Goal: Task Accomplishment & Management: Complete application form

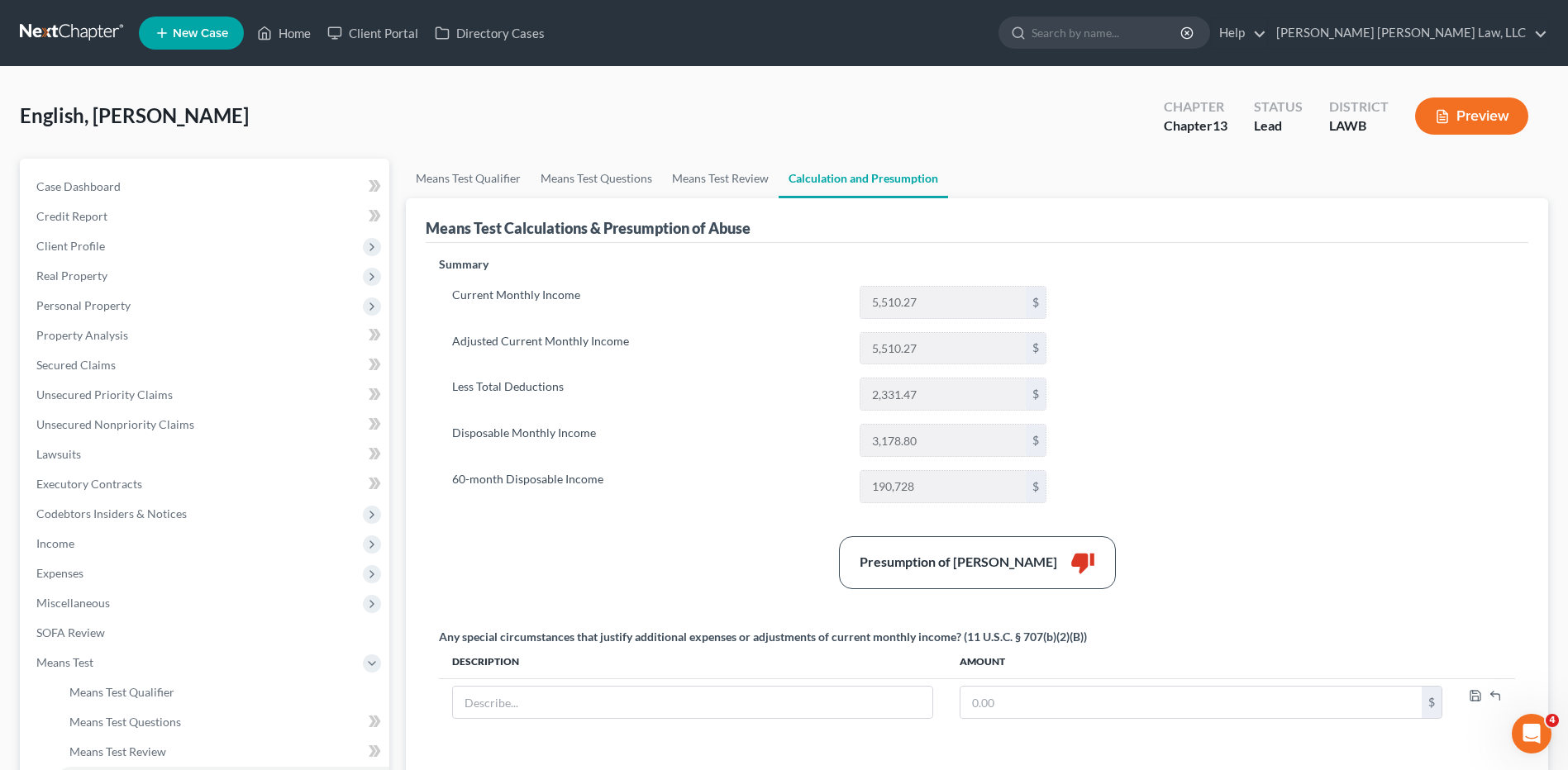
click at [48, 32] on link at bounding box center [73, 32] width 106 height 30
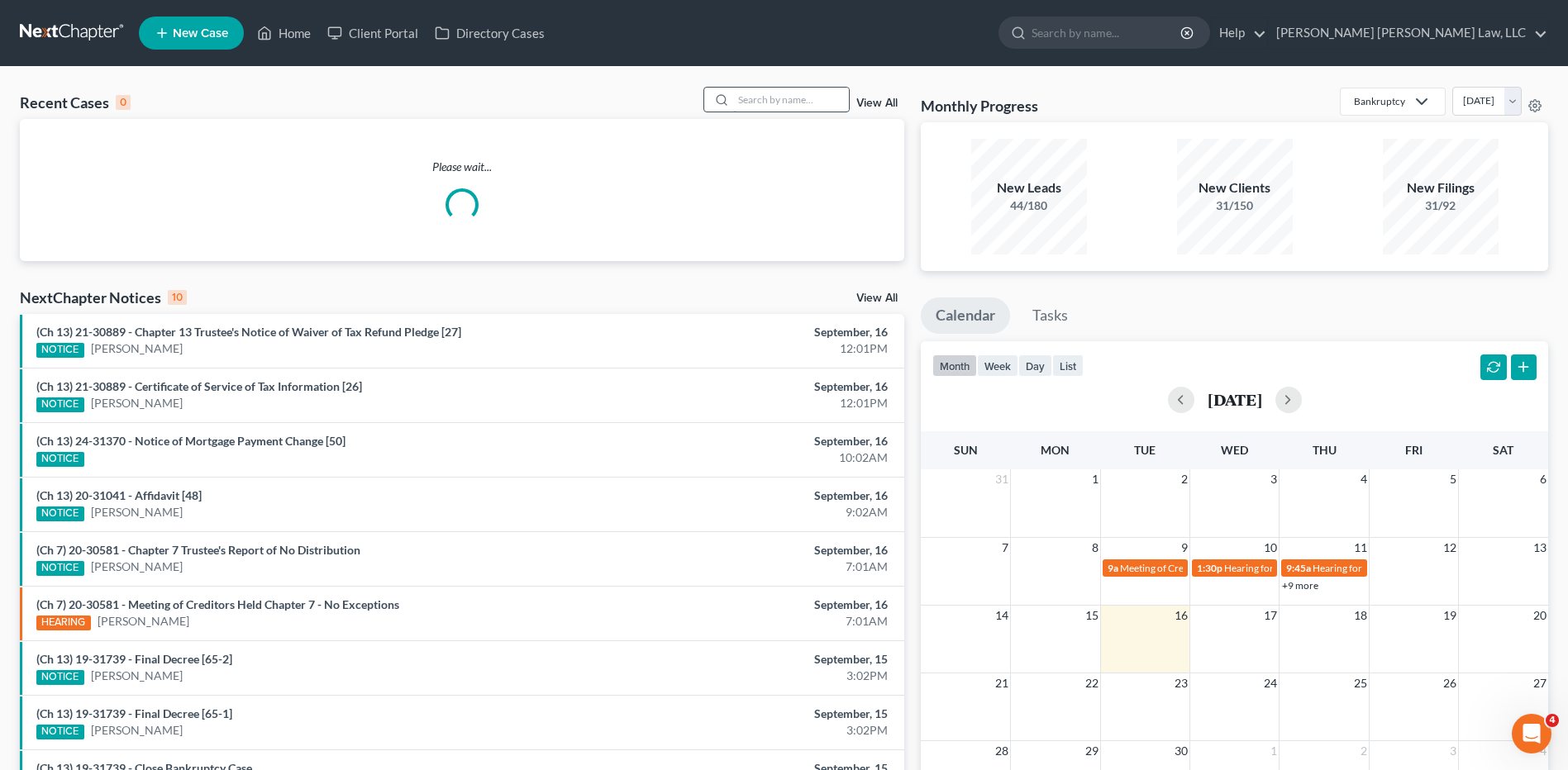
click at [787, 97] on input "search" at bounding box center [791, 100] width 116 height 24
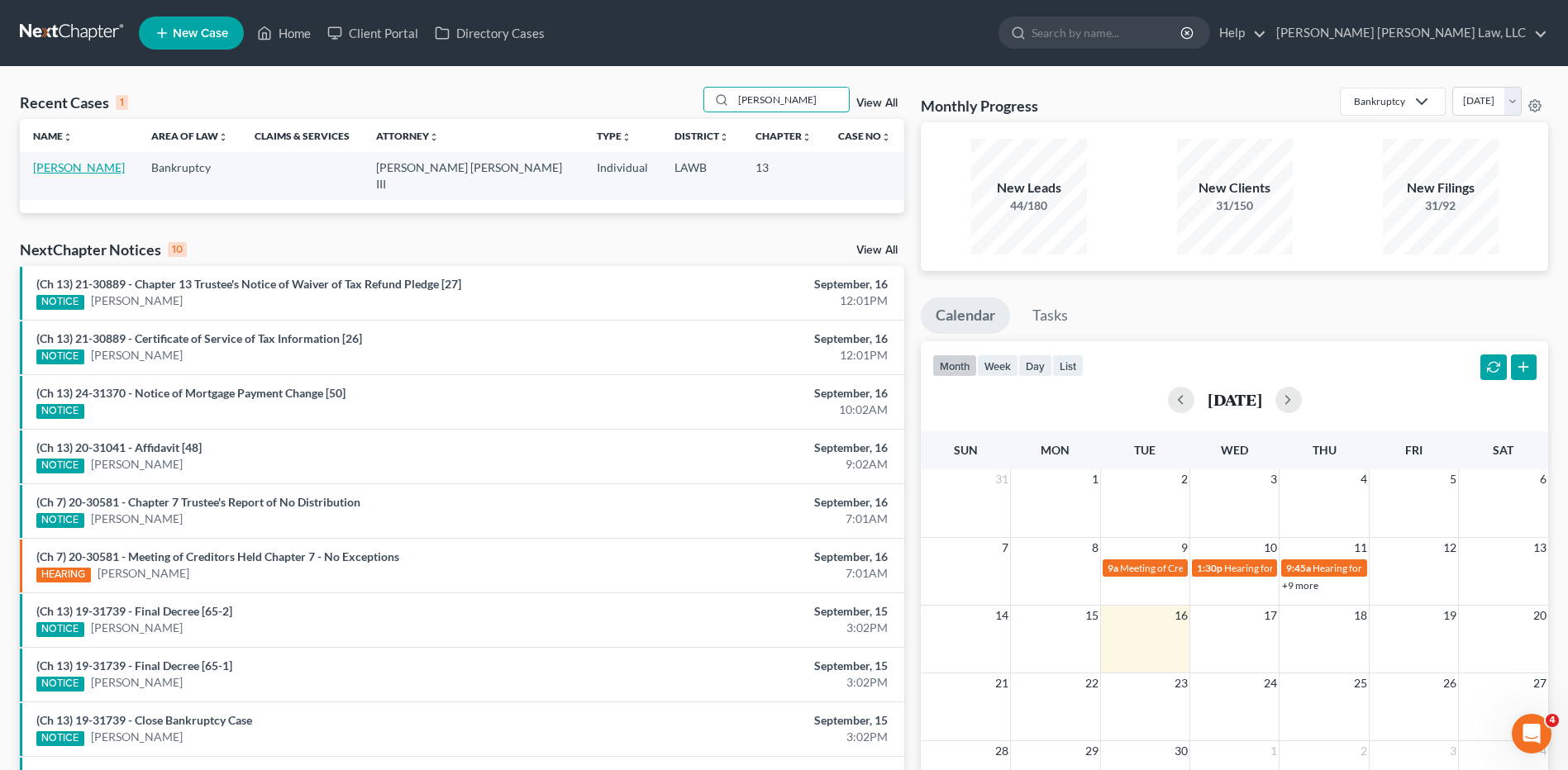
type input "[PERSON_NAME]"
click at [72, 169] on link "[PERSON_NAME]" at bounding box center [79, 167] width 91 height 14
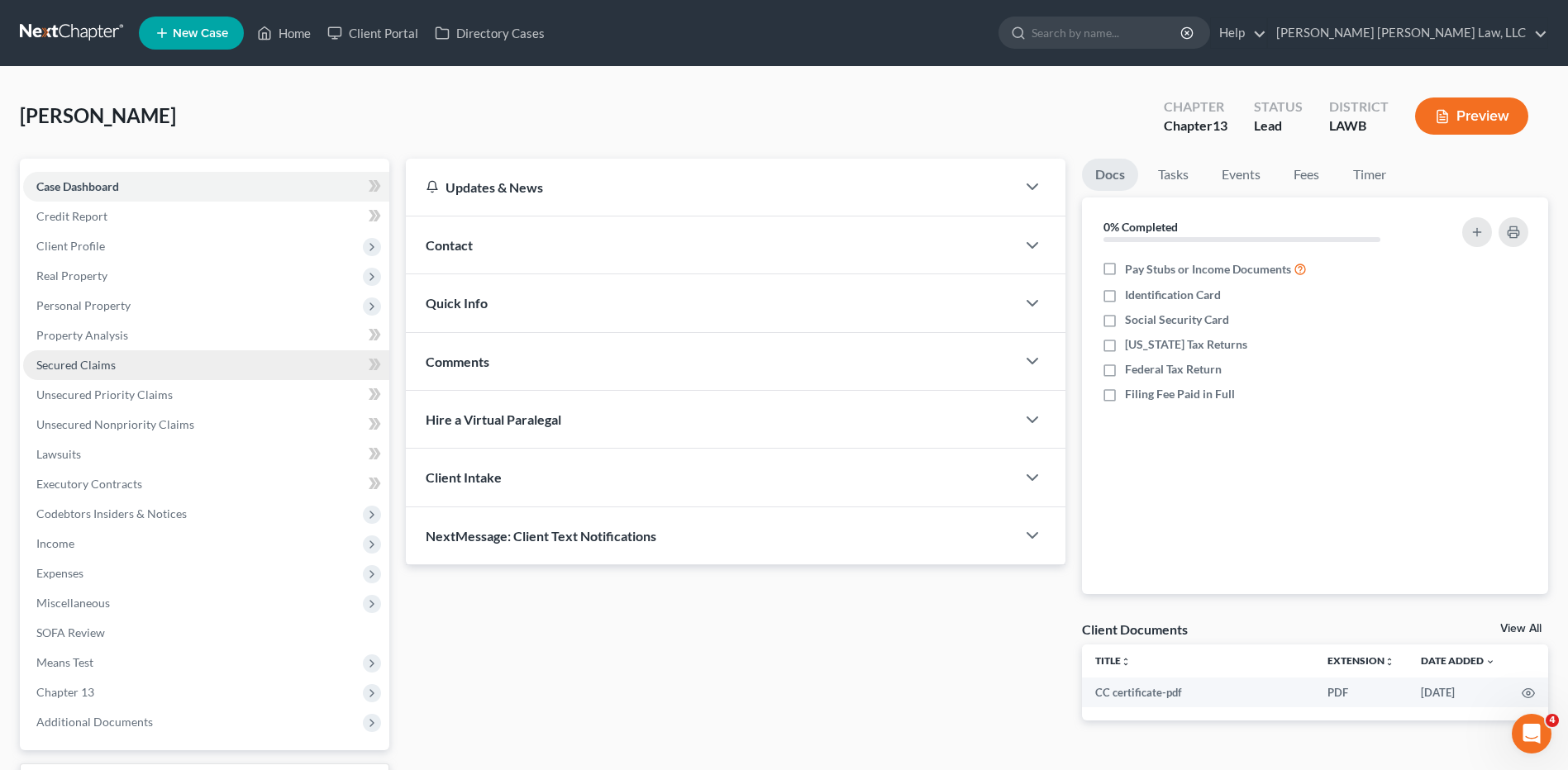
click at [80, 364] on span "Secured Claims" at bounding box center [76, 365] width 79 height 14
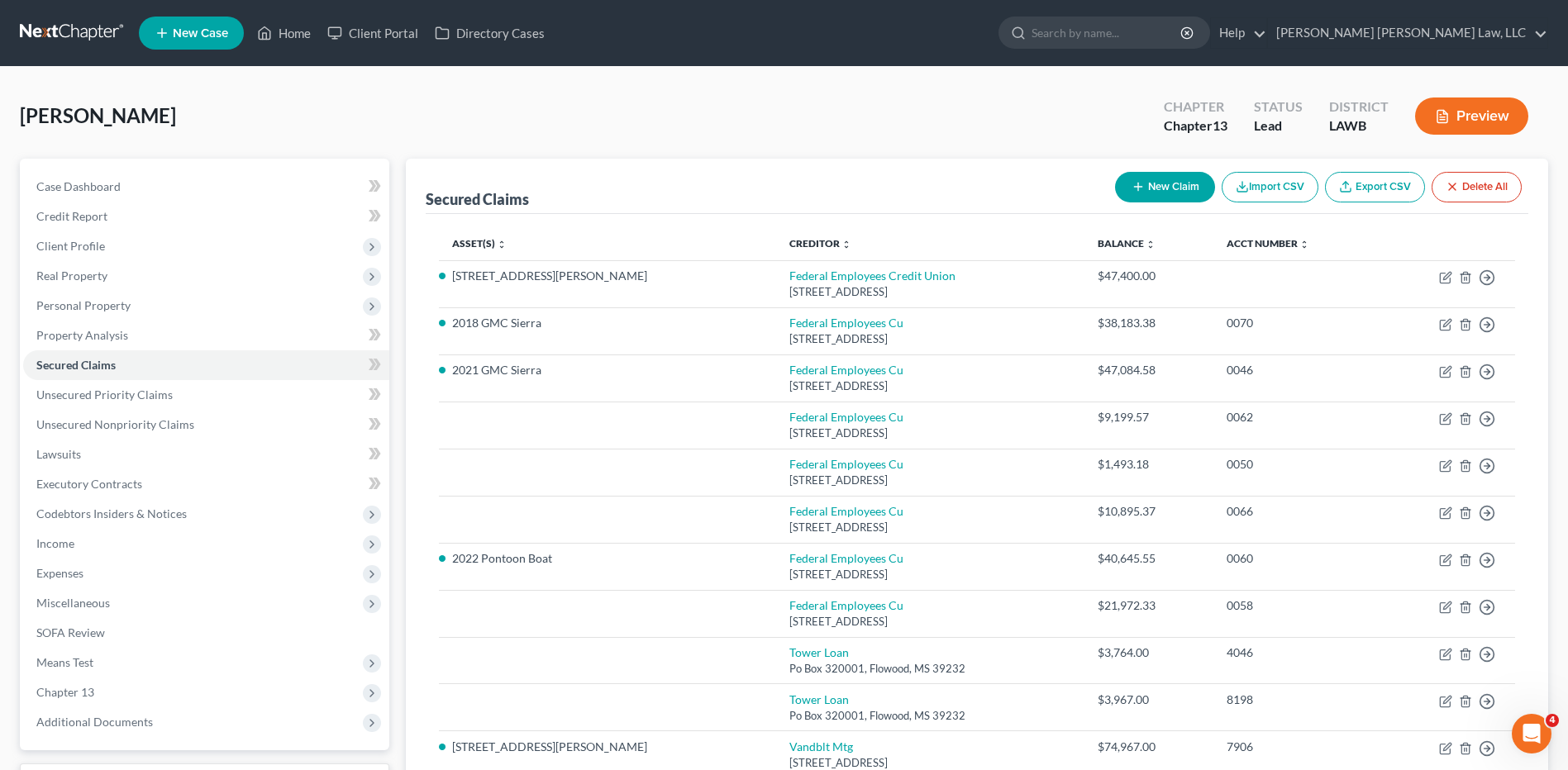
click at [72, 35] on link at bounding box center [73, 32] width 106 height 30
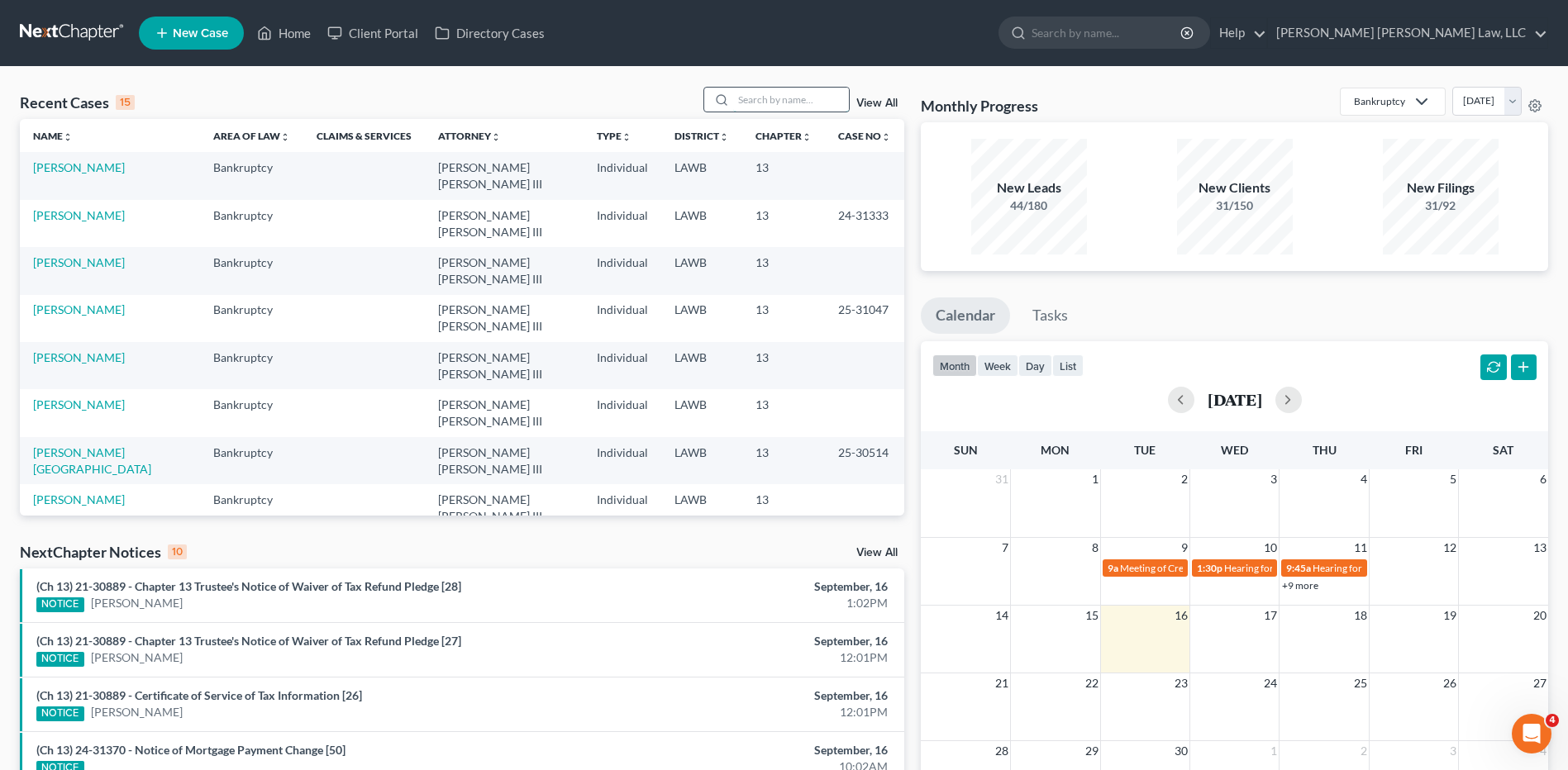
click at [766, 101] on input "search" at bounding box center [791, 100] width 116 height 24
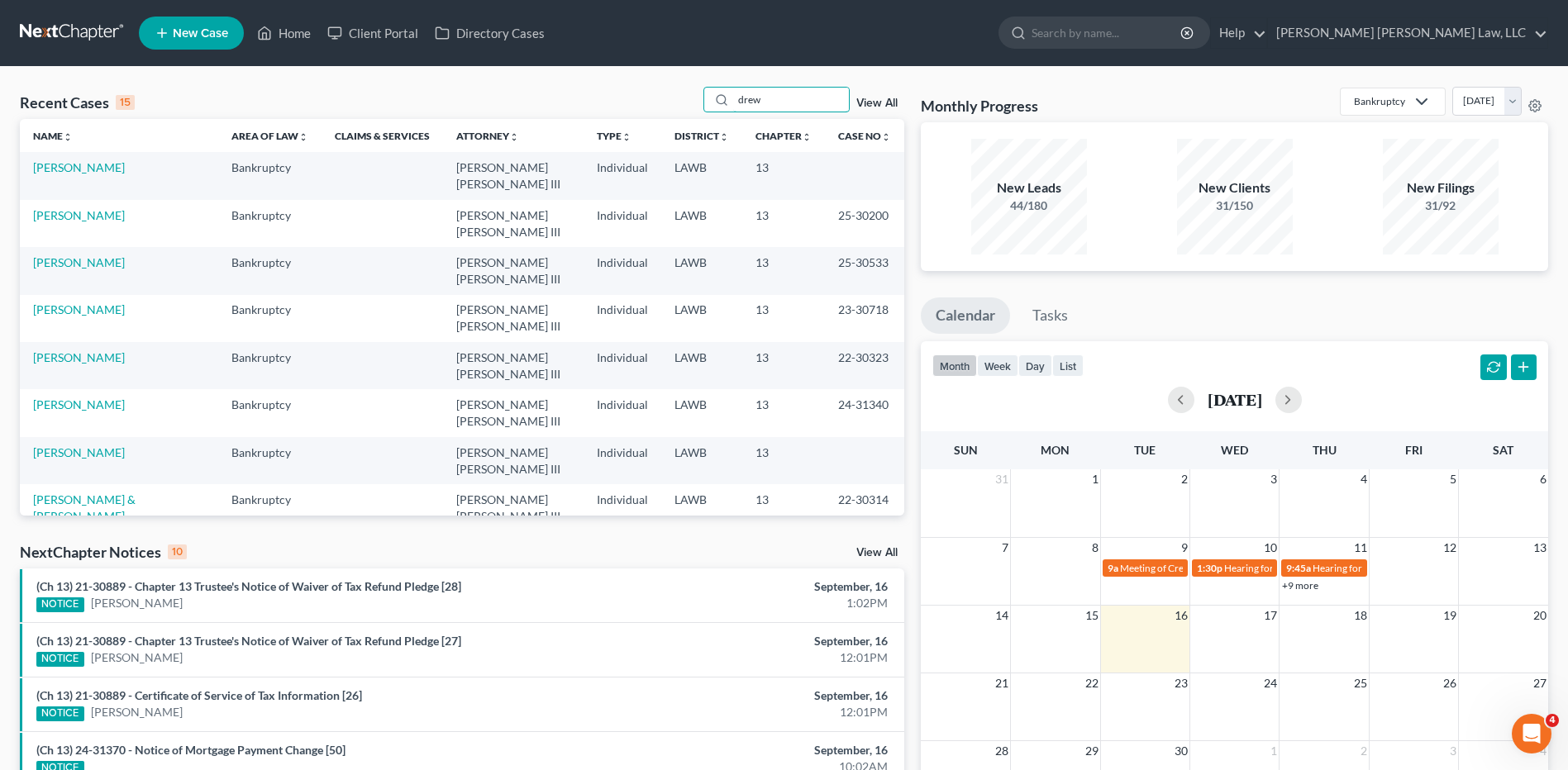
type input "drew"
click at [97, 171] on link "Drew, Sharon" at bounding box center [79, 167] width 91 height 14
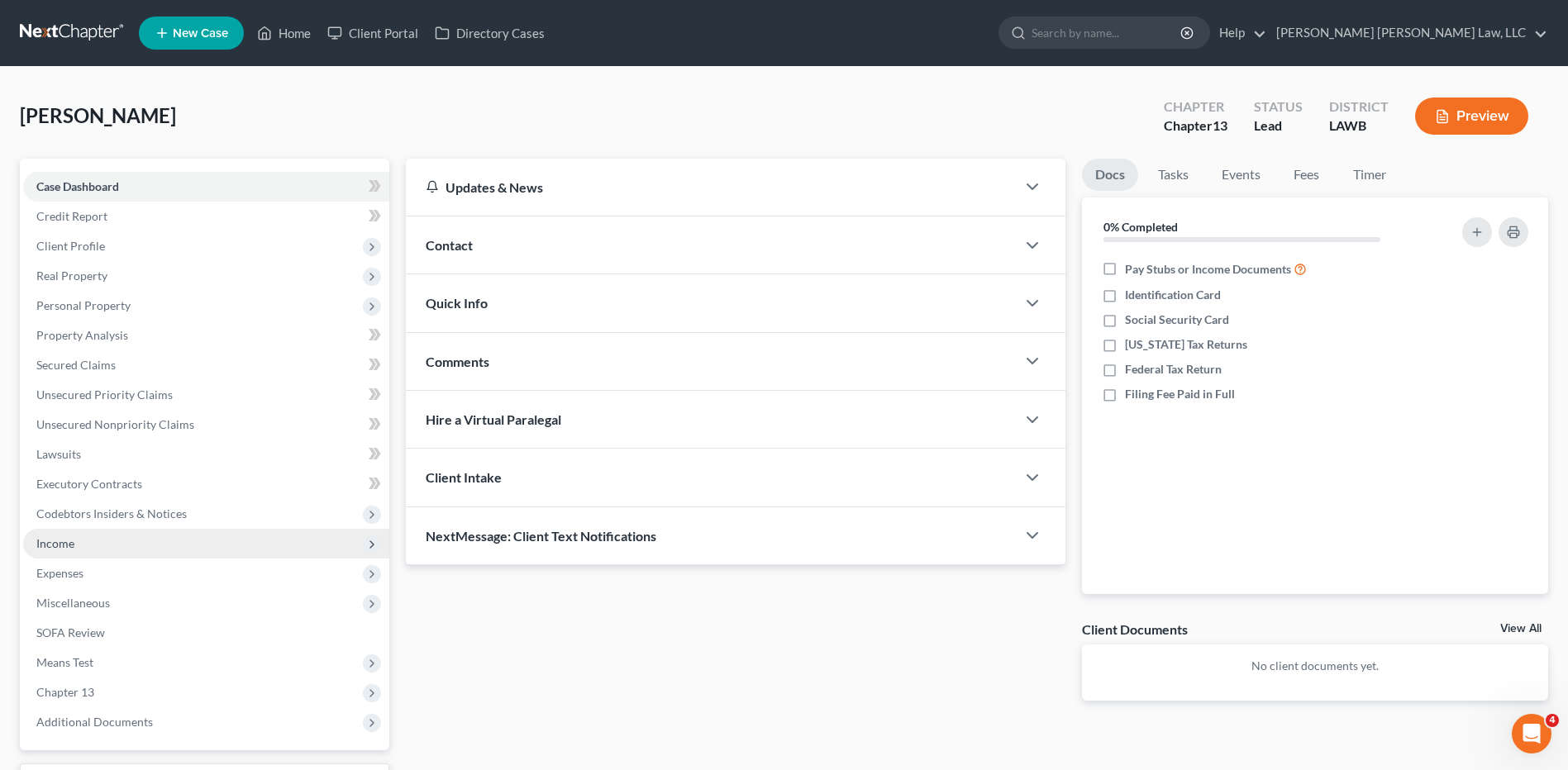
click at [43, 537] on span "Income" at bounding box center [56, 543] width 38 height 14
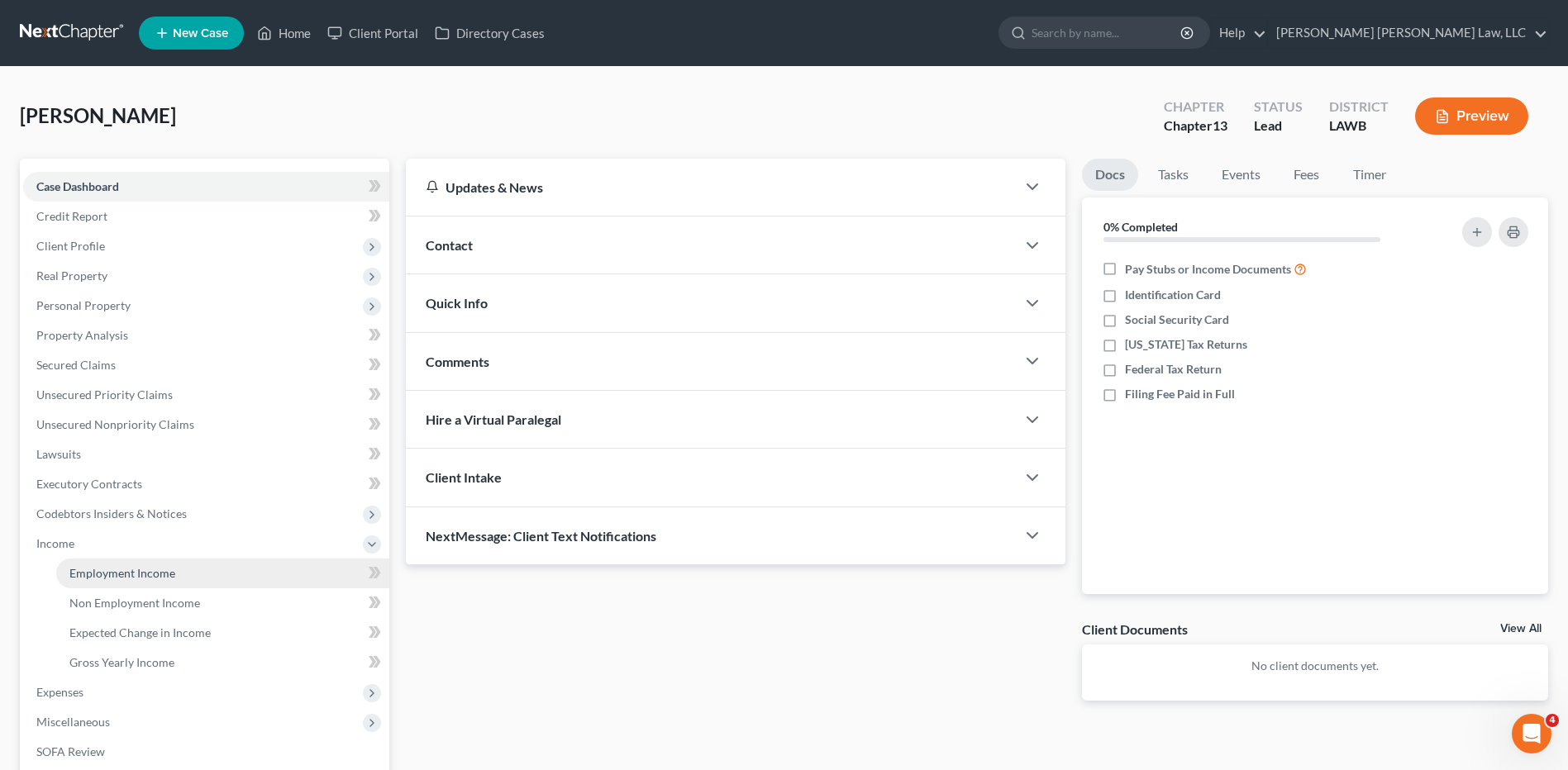
click at [108, 573] on span "Employment Income" at bounding box center [122, 573] width 106 height 14
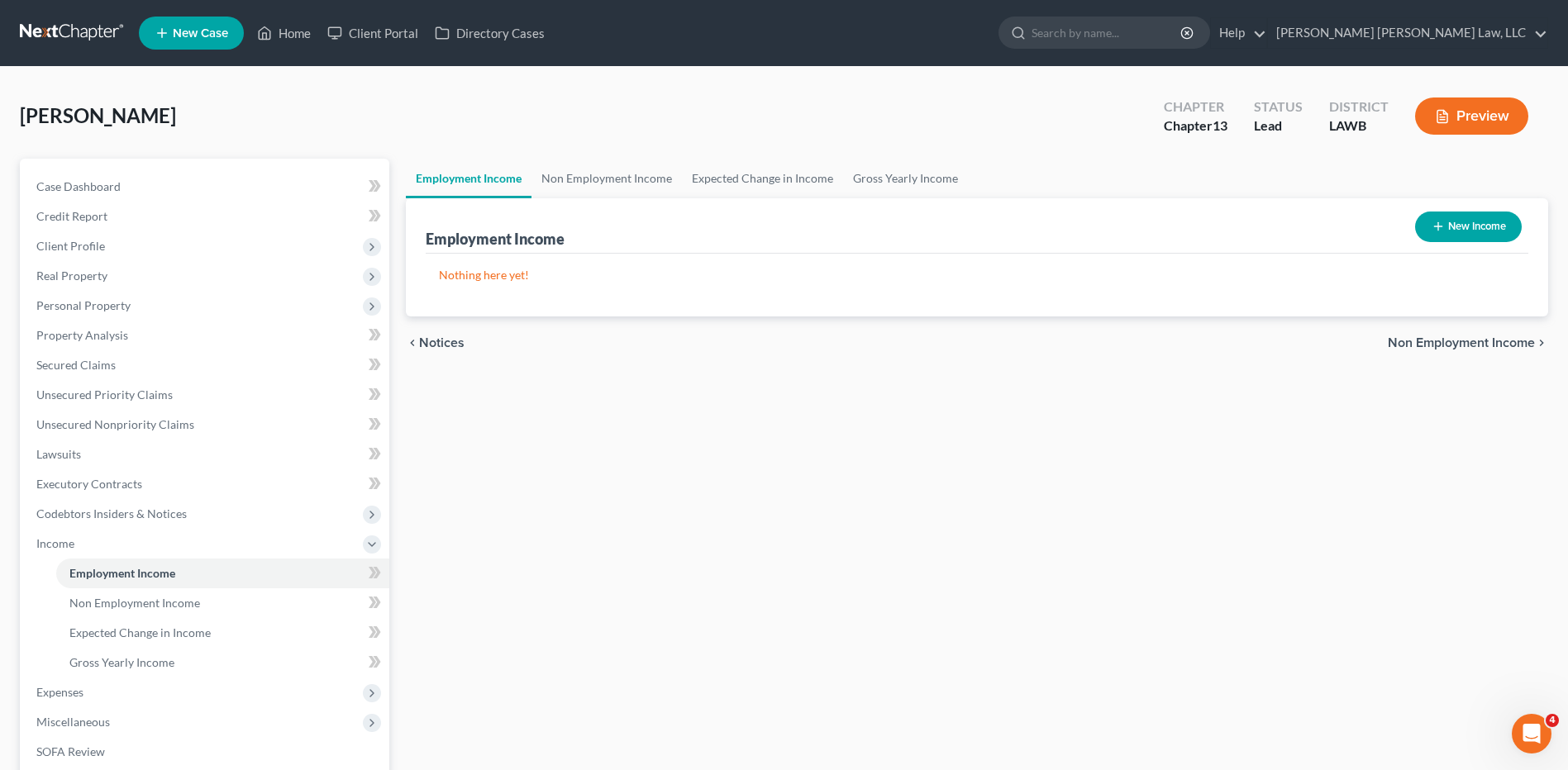
click at [1468, 214] on button "New Income" at bounding box center [1468, 227] width 107 height 31
select select "0"
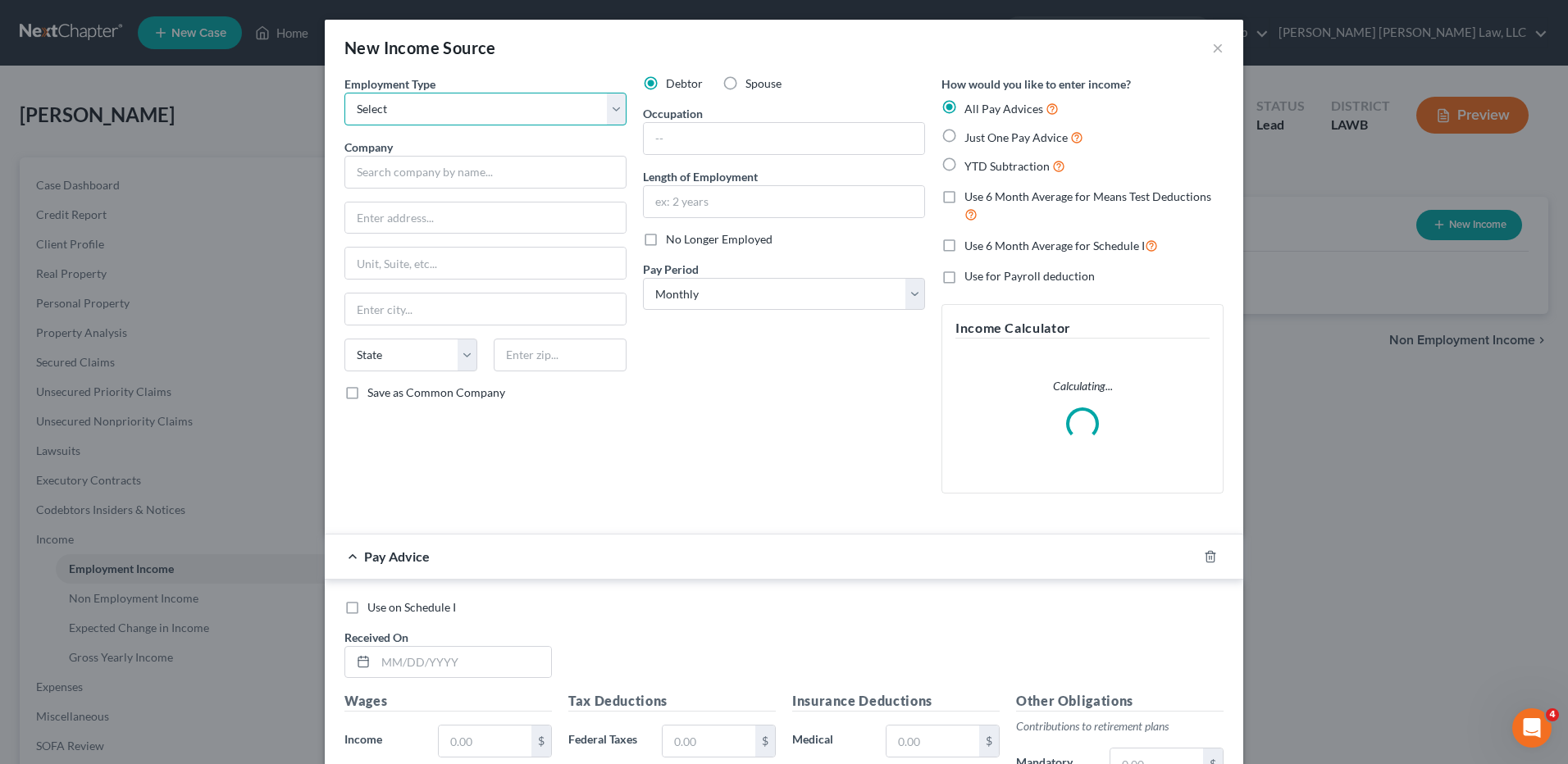
click at [449, 113] on select "Select Full or Part Time Employment Self Employment" at bounding box center [485, 108] width 282 height 33
select select "0"
click at [345, 92] on select "Select Full or Part Time Employment Self Employment" at bounding box center [485, 108] width 282 height 33
click at [418, 179] on input "text" at bounding box center [485, 172] width 282 height 33
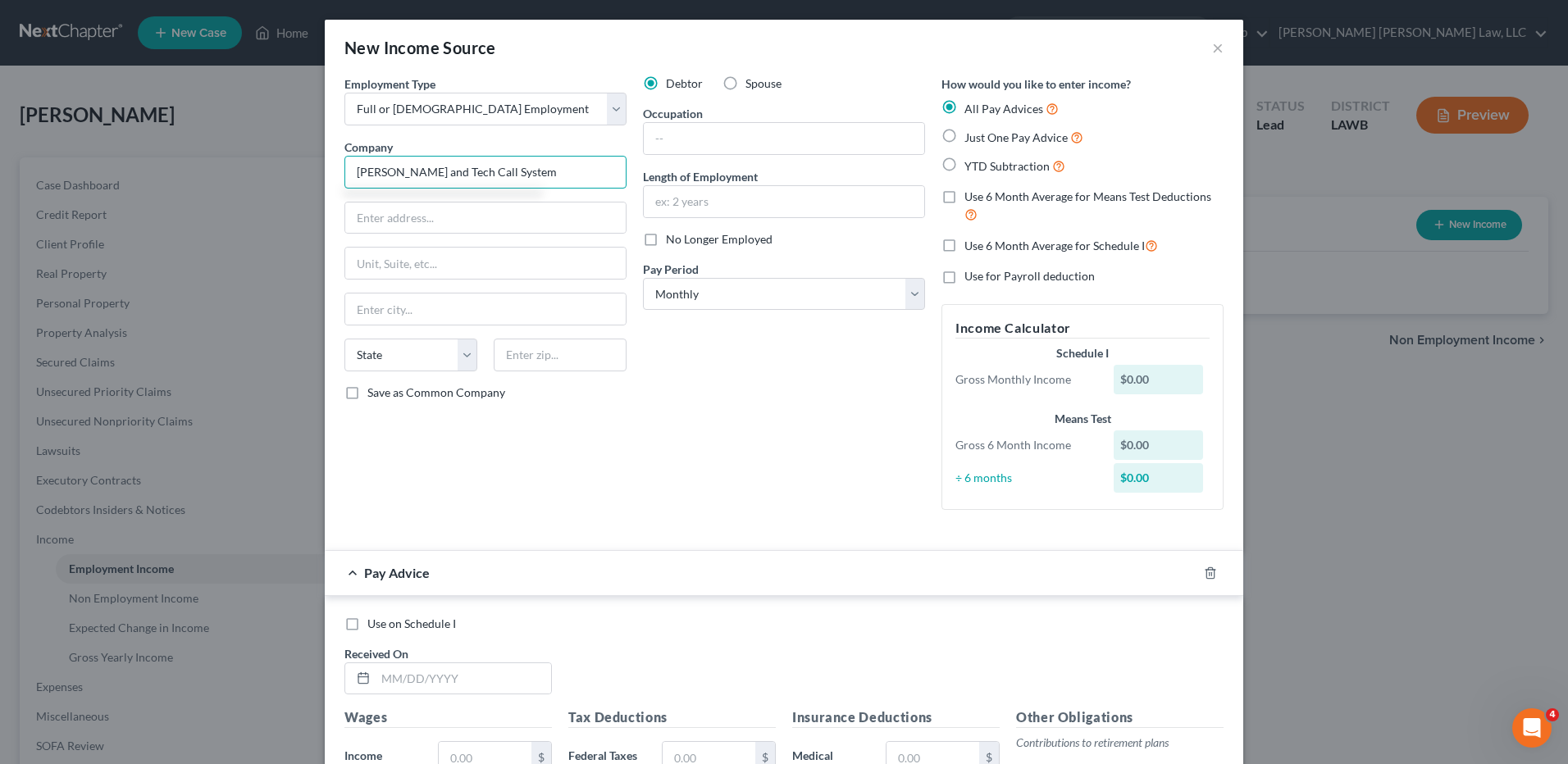
type input "LA Conn and Tech Call System"
type input "265 S Foster"
type input "Baton Rouge"
select select "19"
type input "70806"
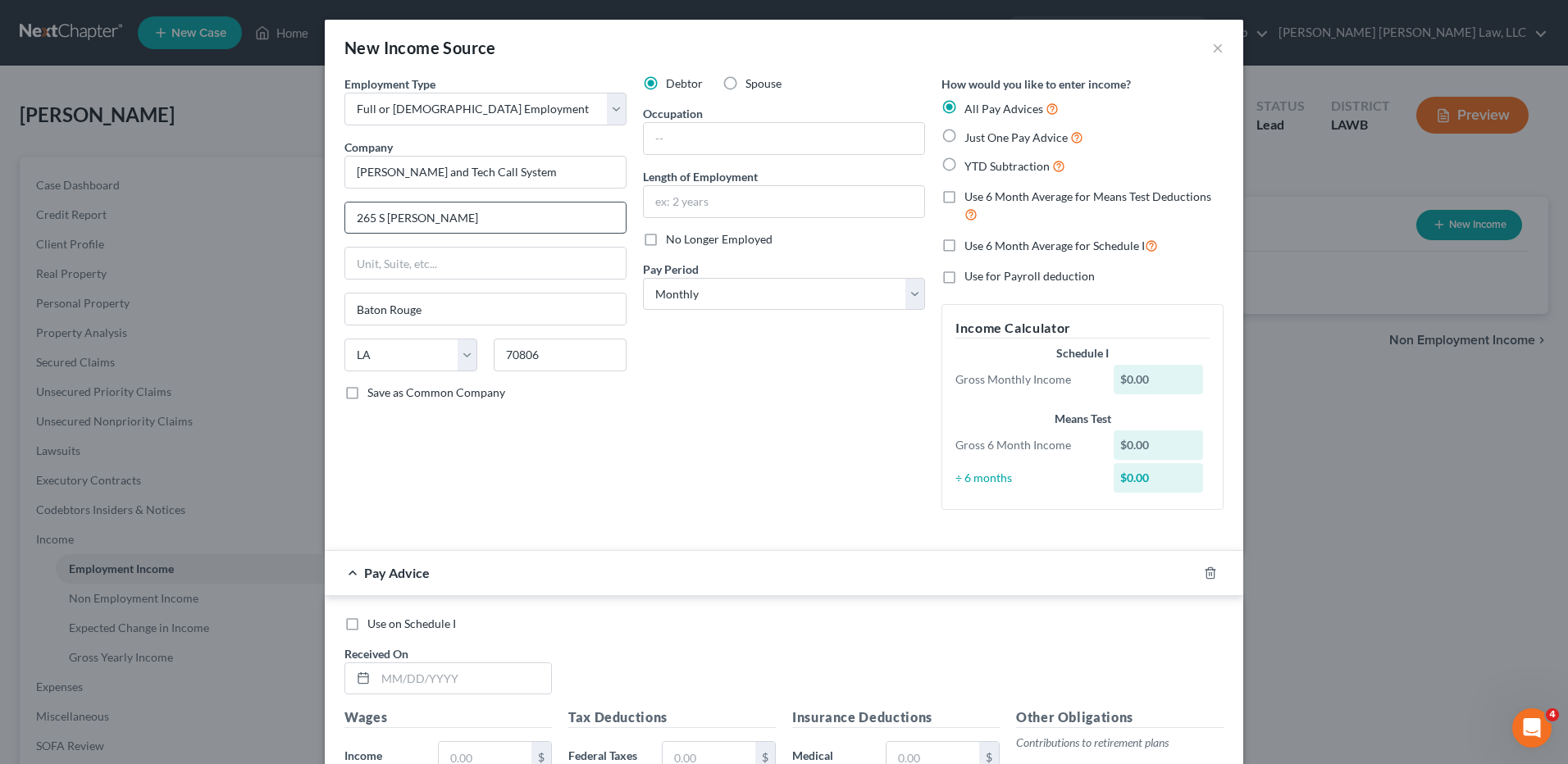
type input "LA"
click at [701, 134] on input "text" at bounding box center [784, 138] width 280 height 31
type input "Finacial Aid Advisor"
click at [709, 195] on input "text" at bounding box center [784, 202] width 280 height 31
type input "20 years"
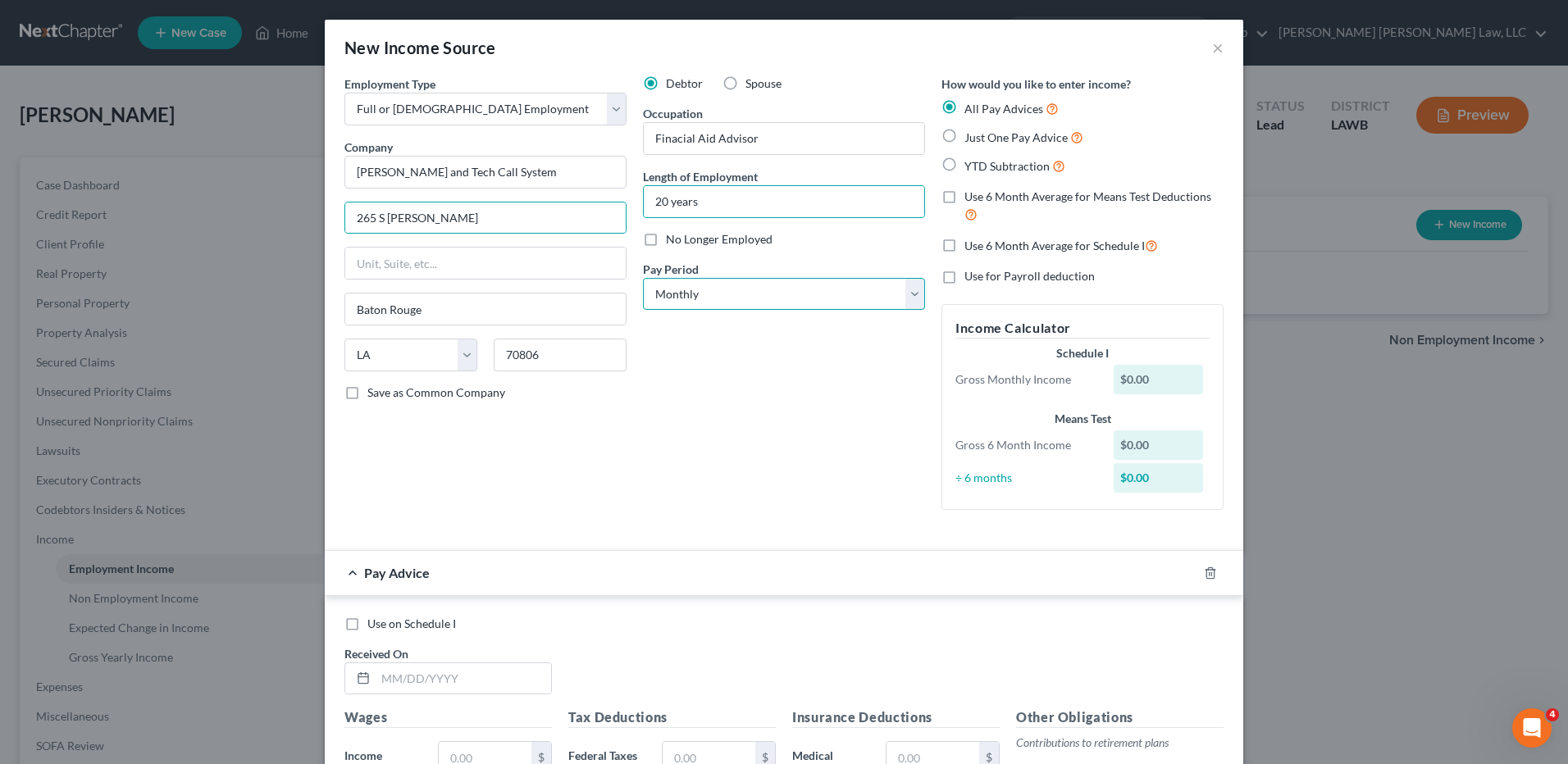
click at [689, 299] on select "Select Monthly Twice Monthly Every Other Week Weekly" at bounding box center [784, 294] width 282 height 33
select select "1"
click at [643, 278] on select "Select Monthly Twice Monthly Every Other Week Weekly" at bounding box center [784, 294] width 282 height 33
click at [964, 139] on label "Just One Pay Advice" at bounding box center [1023, 137] width 119 height 19
click at [971, 139] on input "Just One Pay Advice" at bounding box center [976, 133] width 11 height 11
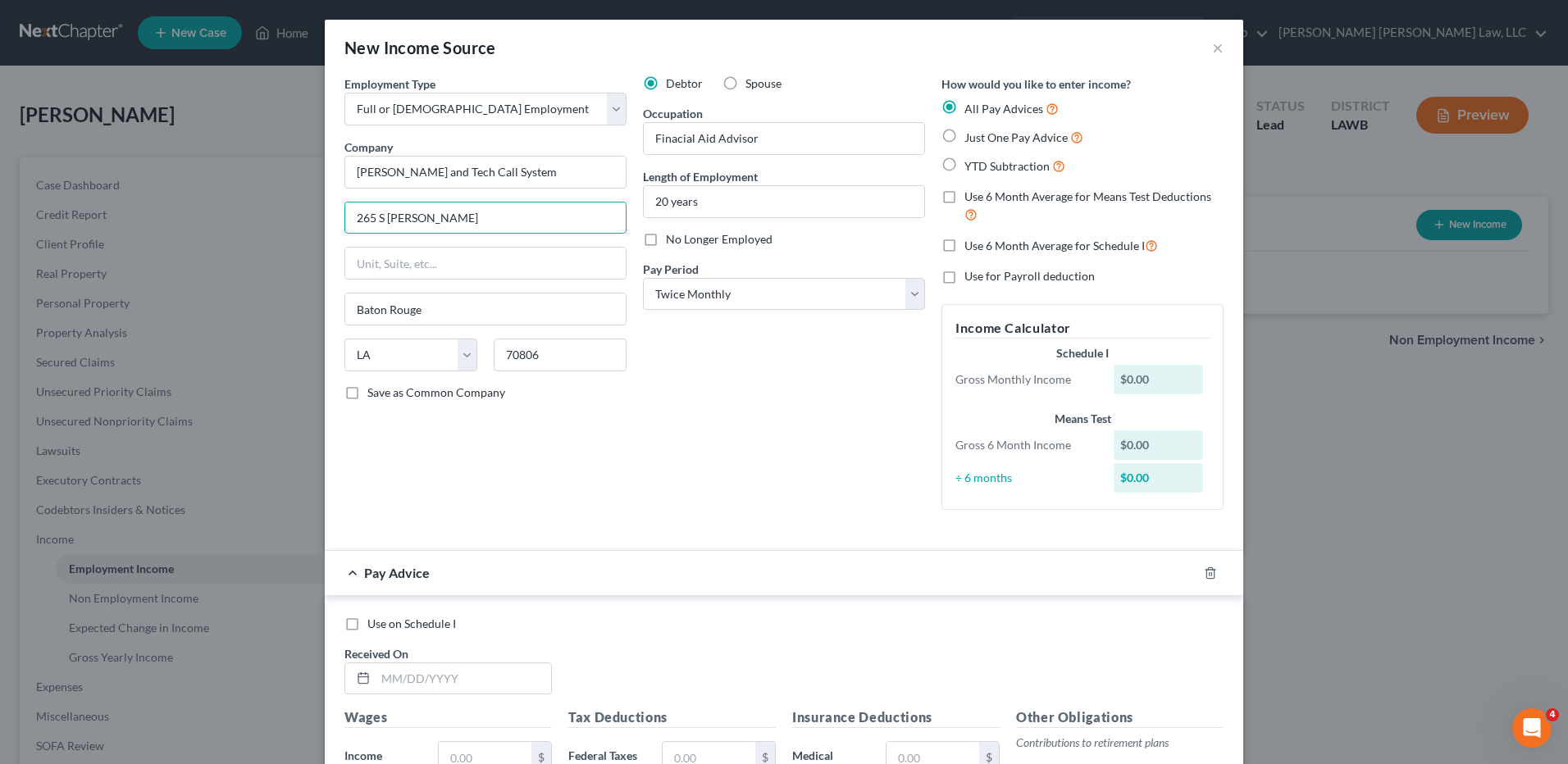
radio input "true"
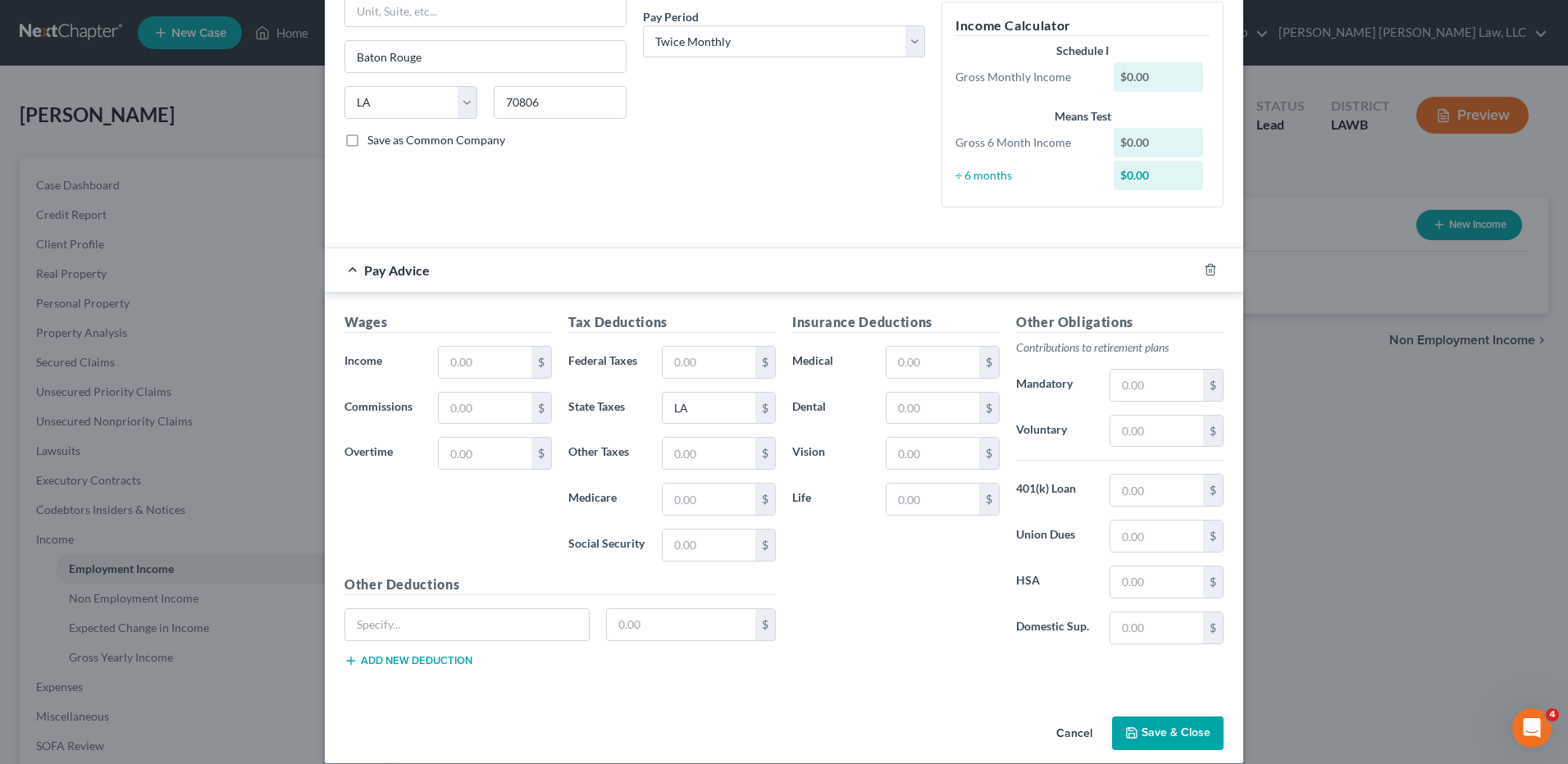
scroll to position [271, 0]
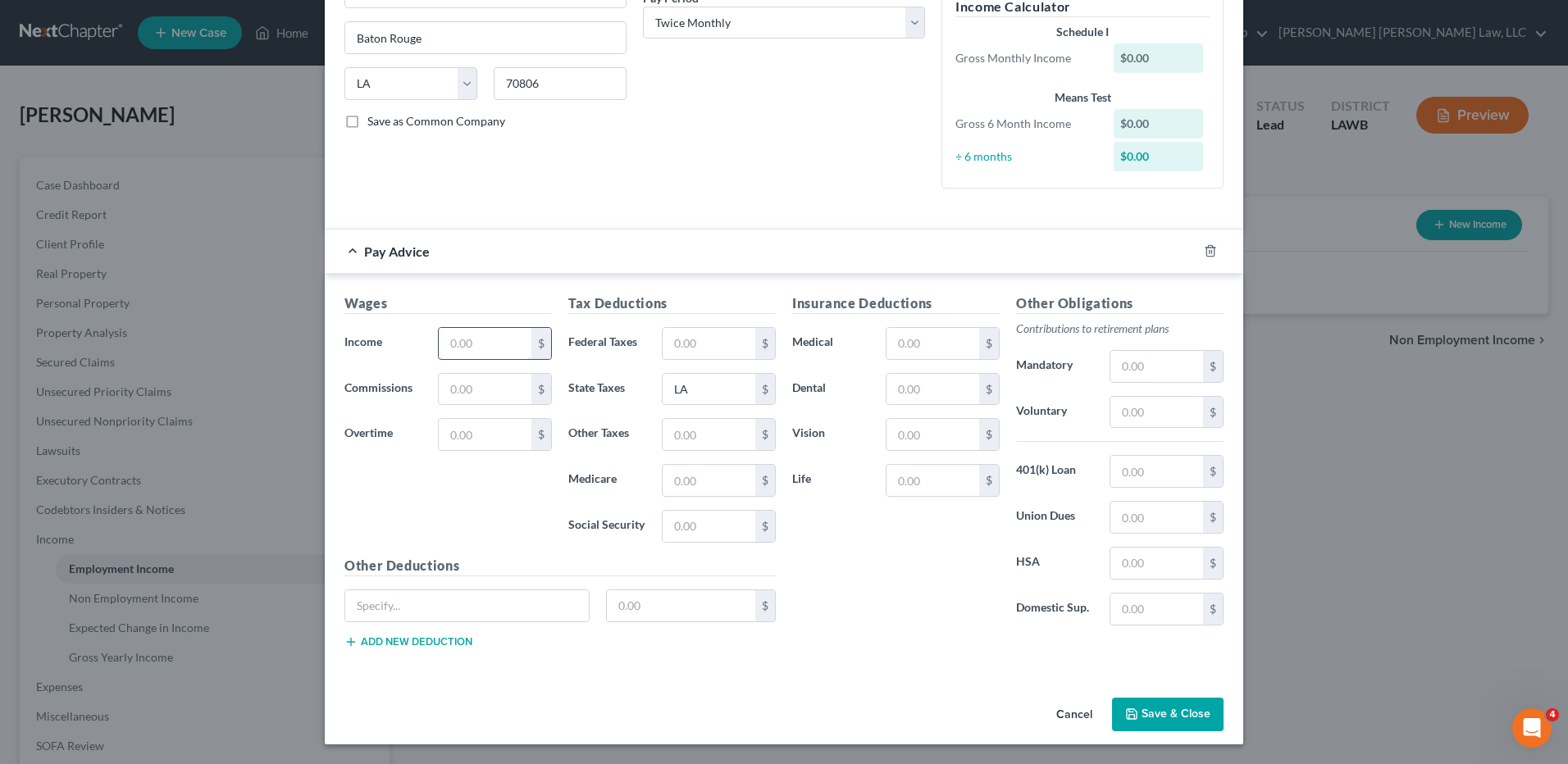
click at [475, 351] on input "text" at bounding box center [485, 343] width 92 height 31
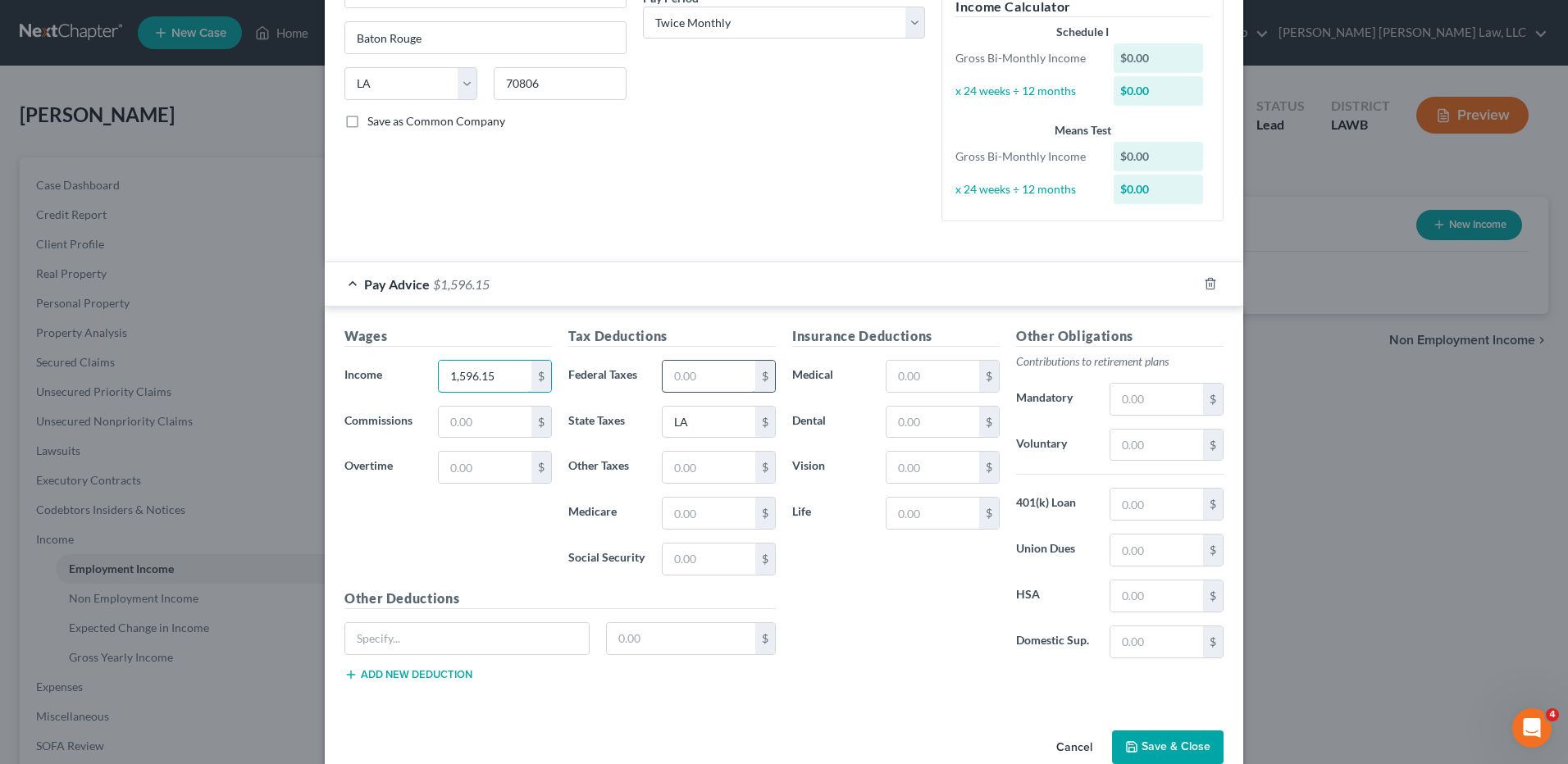
type input "1,596.15"
click at [679, 384] on input "text" at bounding box center [708, 376] width 92 height 31
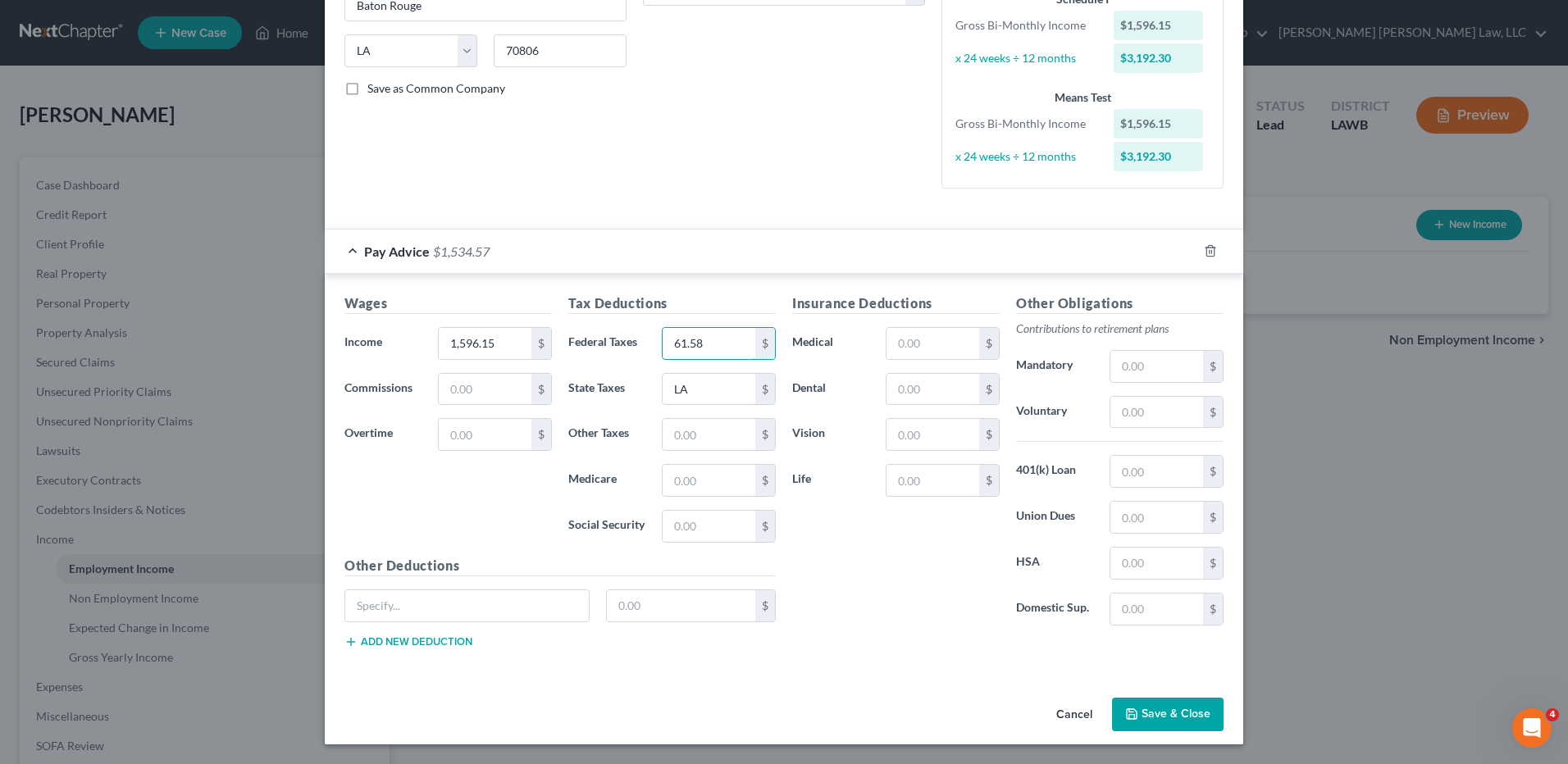
type input "61.58"
type input "26.30"
type input "21.16"
click at [921, 396] on input "text" at bounding box center [932, 389] width 92 height 31
click at [898, 429] on input "text" at bounding box center [932, 435] width 92 height 31
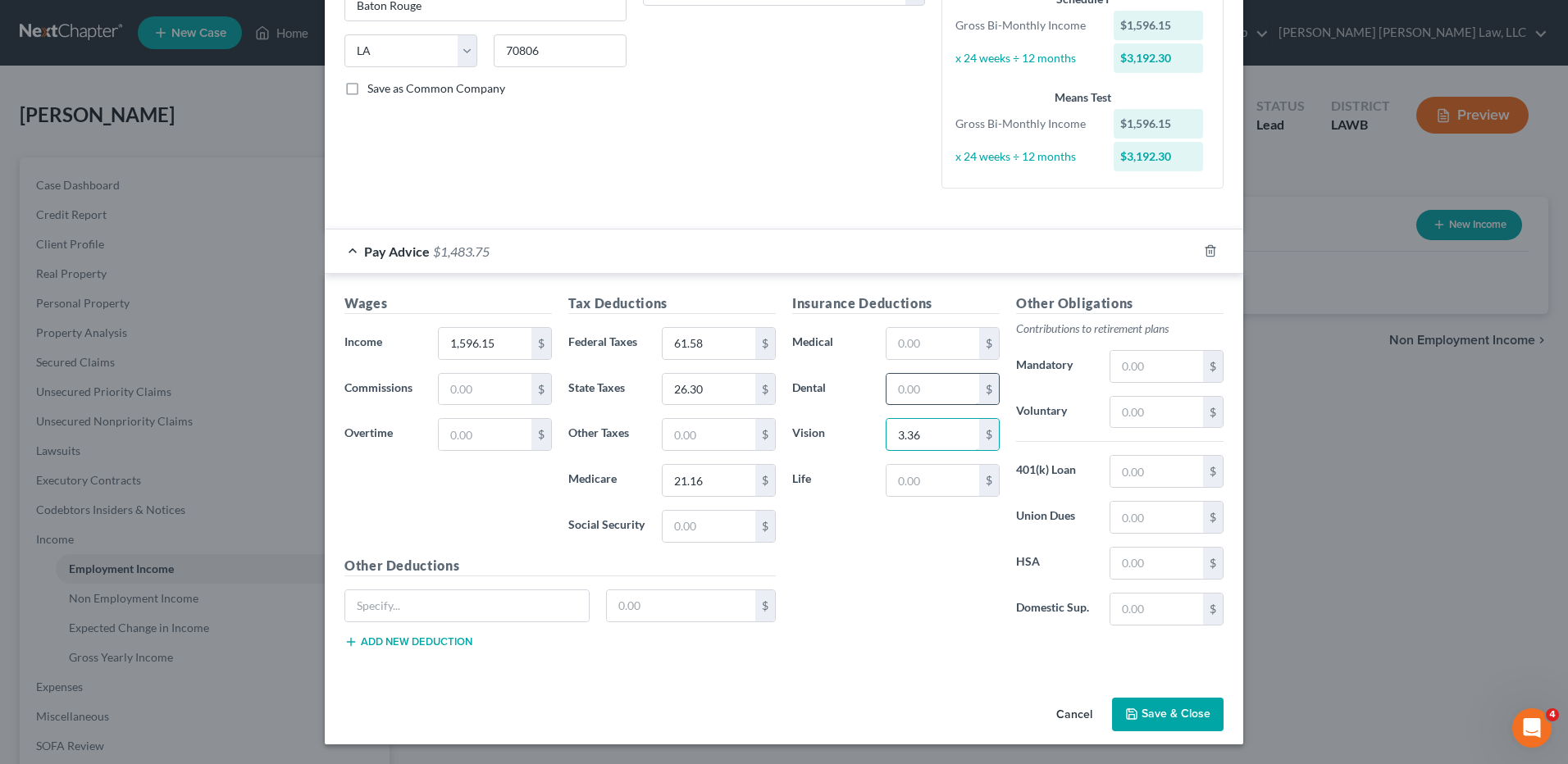
type input "3.36"
click at [914, 379] on input "text" at bounding box center [932, 389] width 92 height 31
type input "16.98"
click at [897, 344] on input "text" at bounding box center [932, 343] width 92 height 31
type input "116.20"
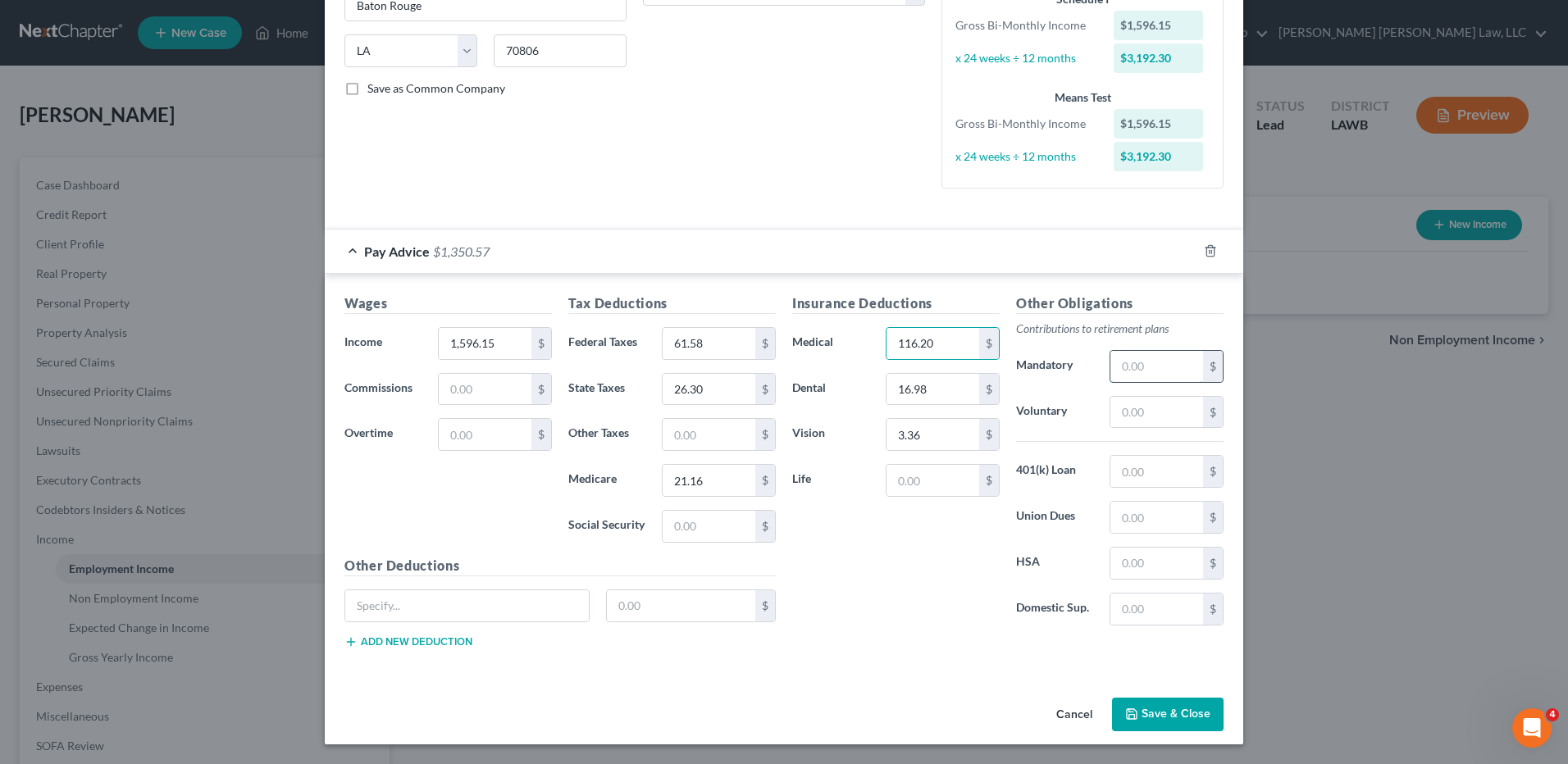
click at [1125, 362] on input "text" at bounding box center [1155, 366] width 92 height 31
type input "127.69"
click at [906, 481] on input "text" at bounding box center [932, 480] width 92 height 31
type input "16.88"
click at [1155, 711] on button "Save & Close" at bounding box center [1167, 715] width 112 height 35
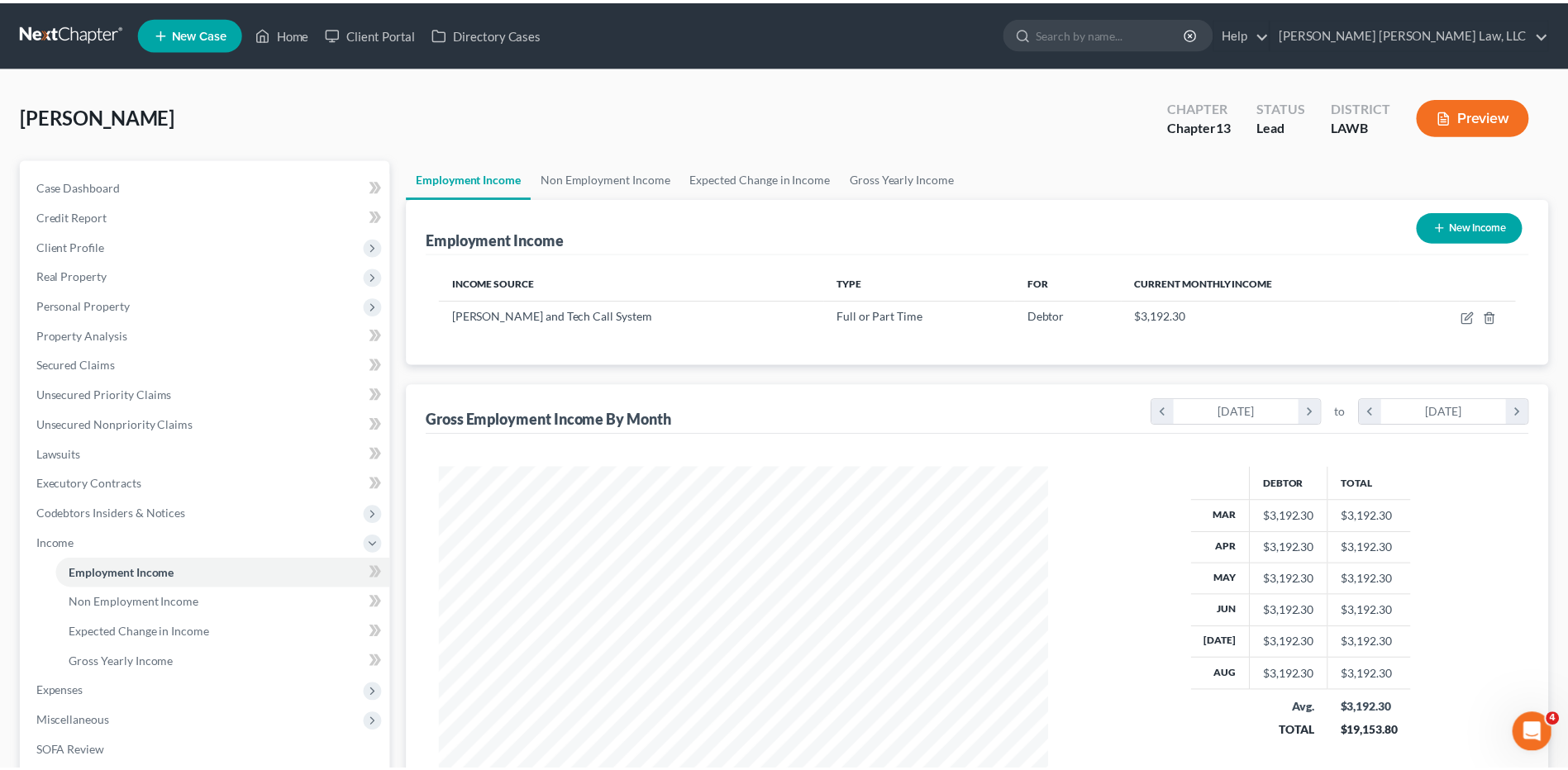
scroll to position [306, 647]
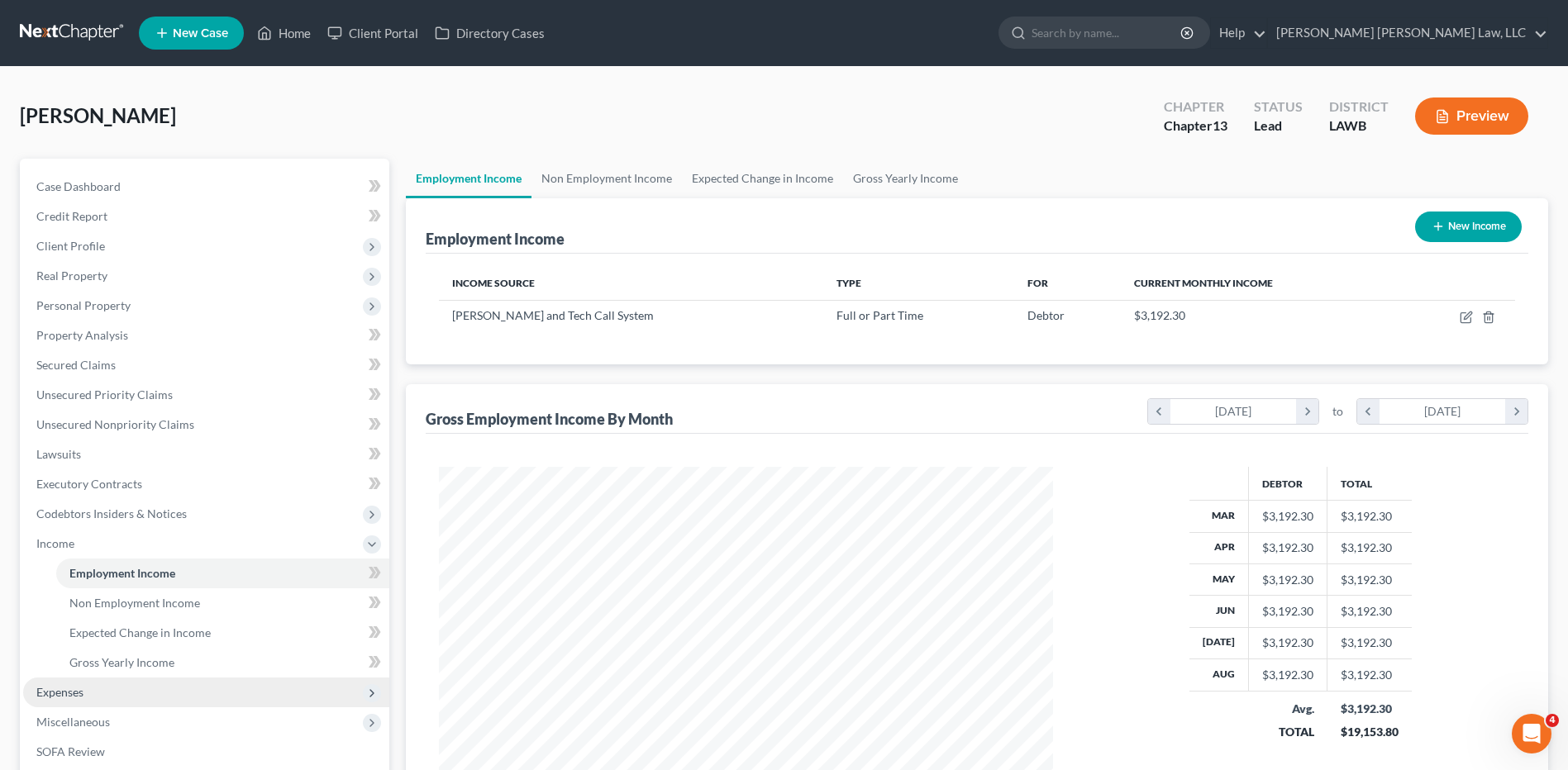
click at [76, 697] on span "Expenses" at bounding box center [60, 691] width 47 height 14
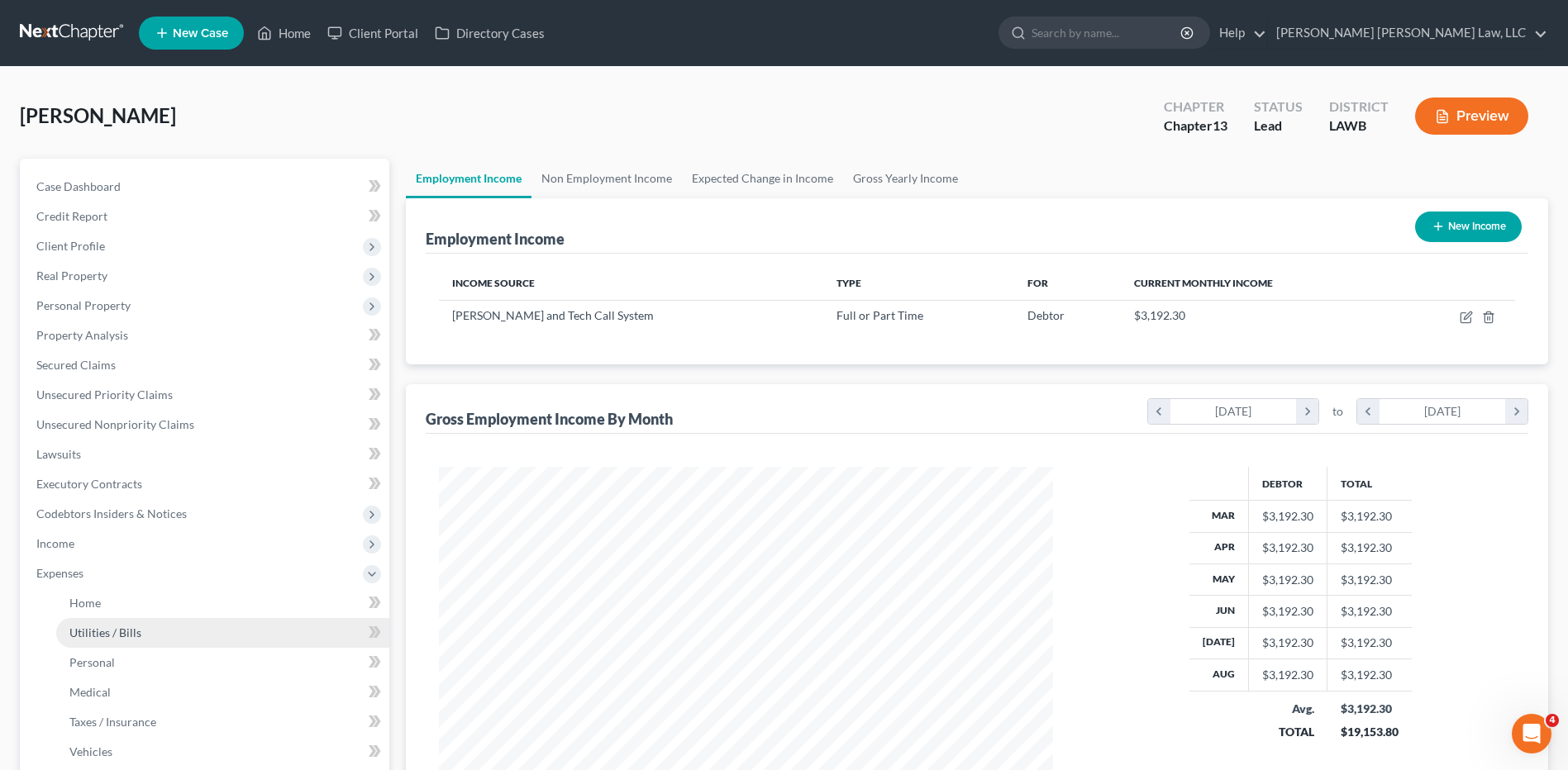
click at [78, 639] on span "Utilities / Bills" at bounding box center [105, 633] width 72 height 14
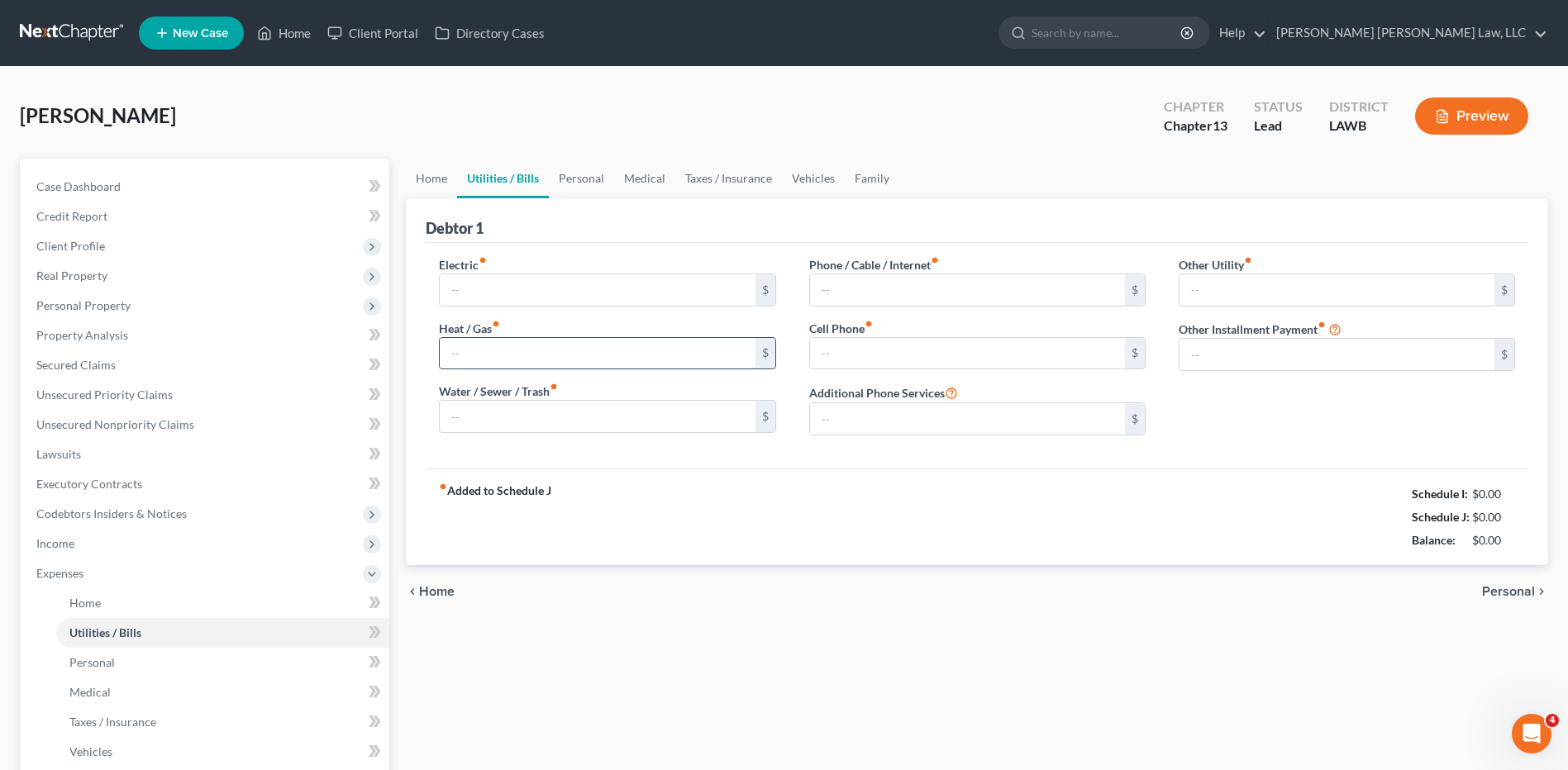
type input "150.00"
type input "75.00"
type input "60.00"
type input "0.00"
type input "200.00"
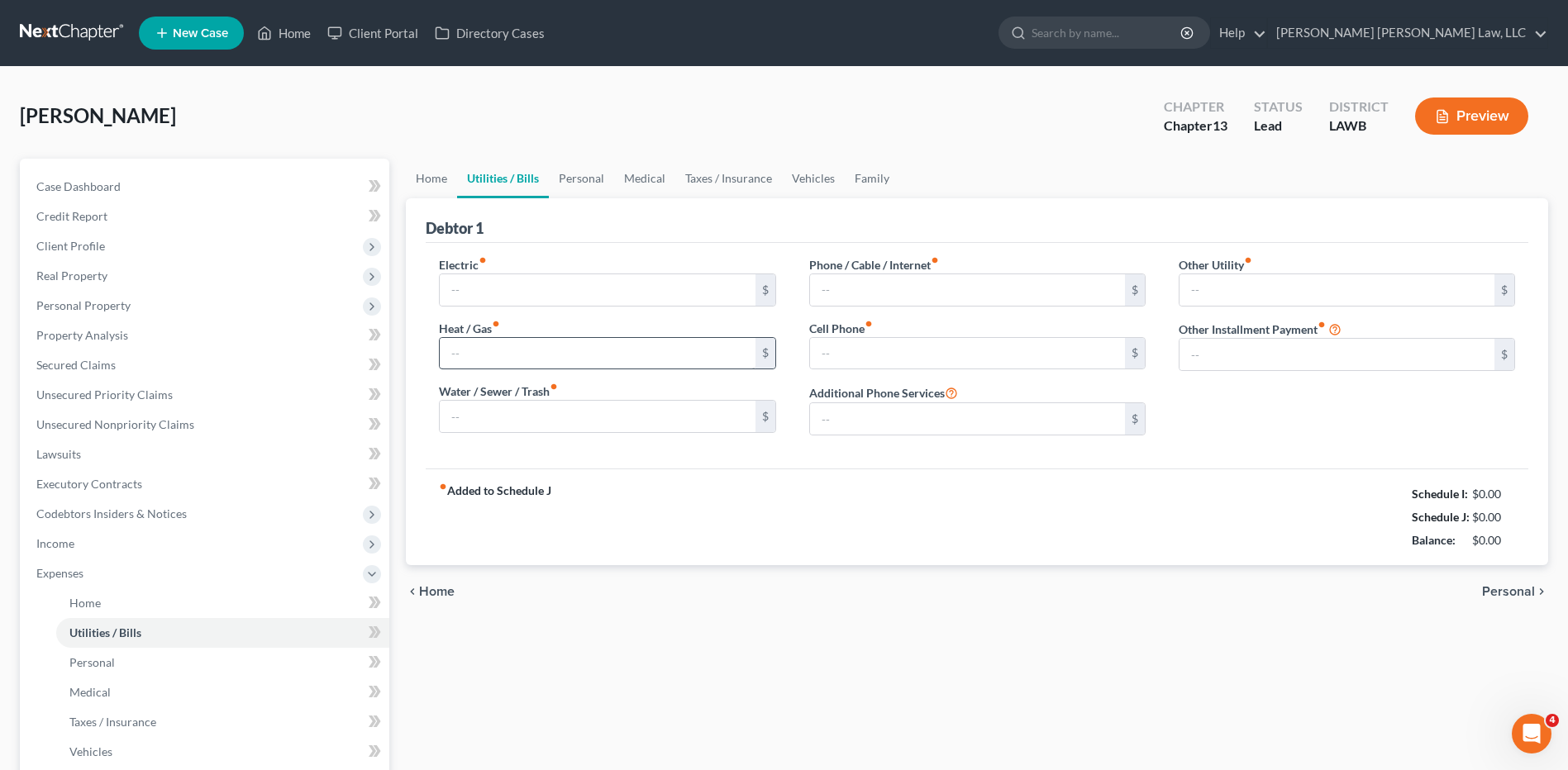
type input "0.00"
click at [441, 177] on link "Home" at bounding box center [431, 178] width 51 height 39
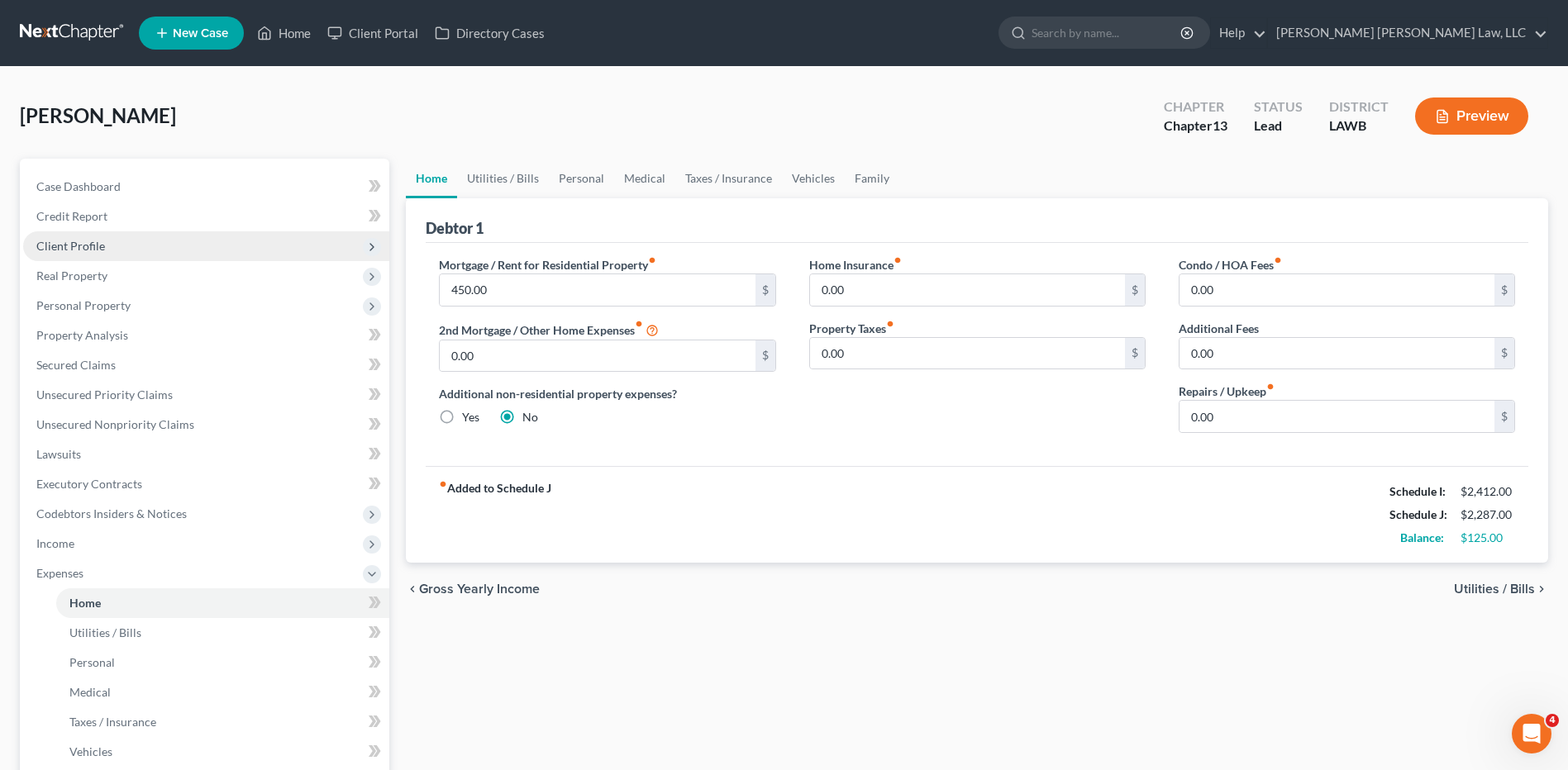
click at [69, 242] on span "Client Profile" at bounding box center [71, 246] width 68 height 14
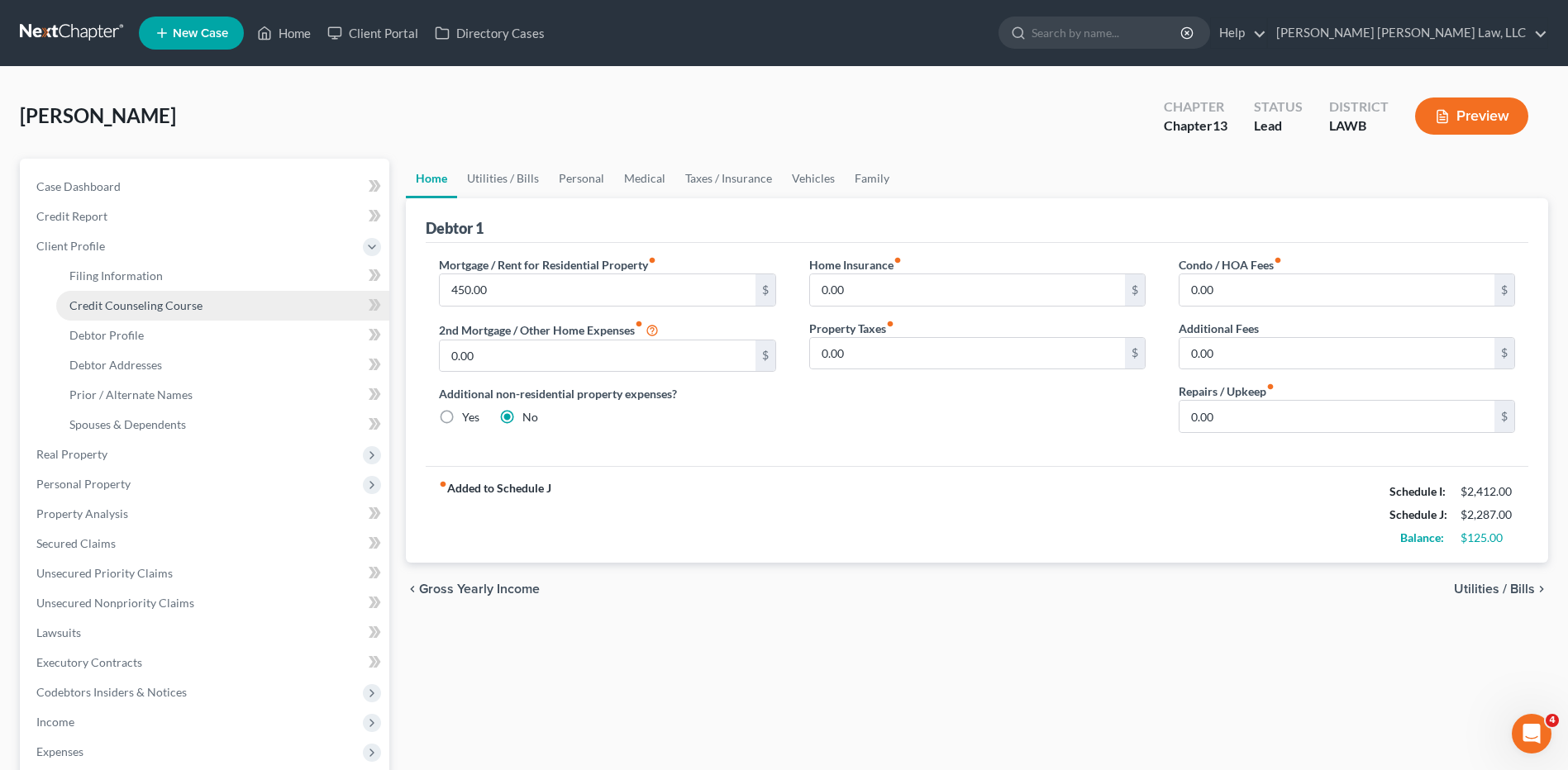
click at [97, 300] on span "Credit Counseling Course" at bounding box center [136, 305] width 133 height 14
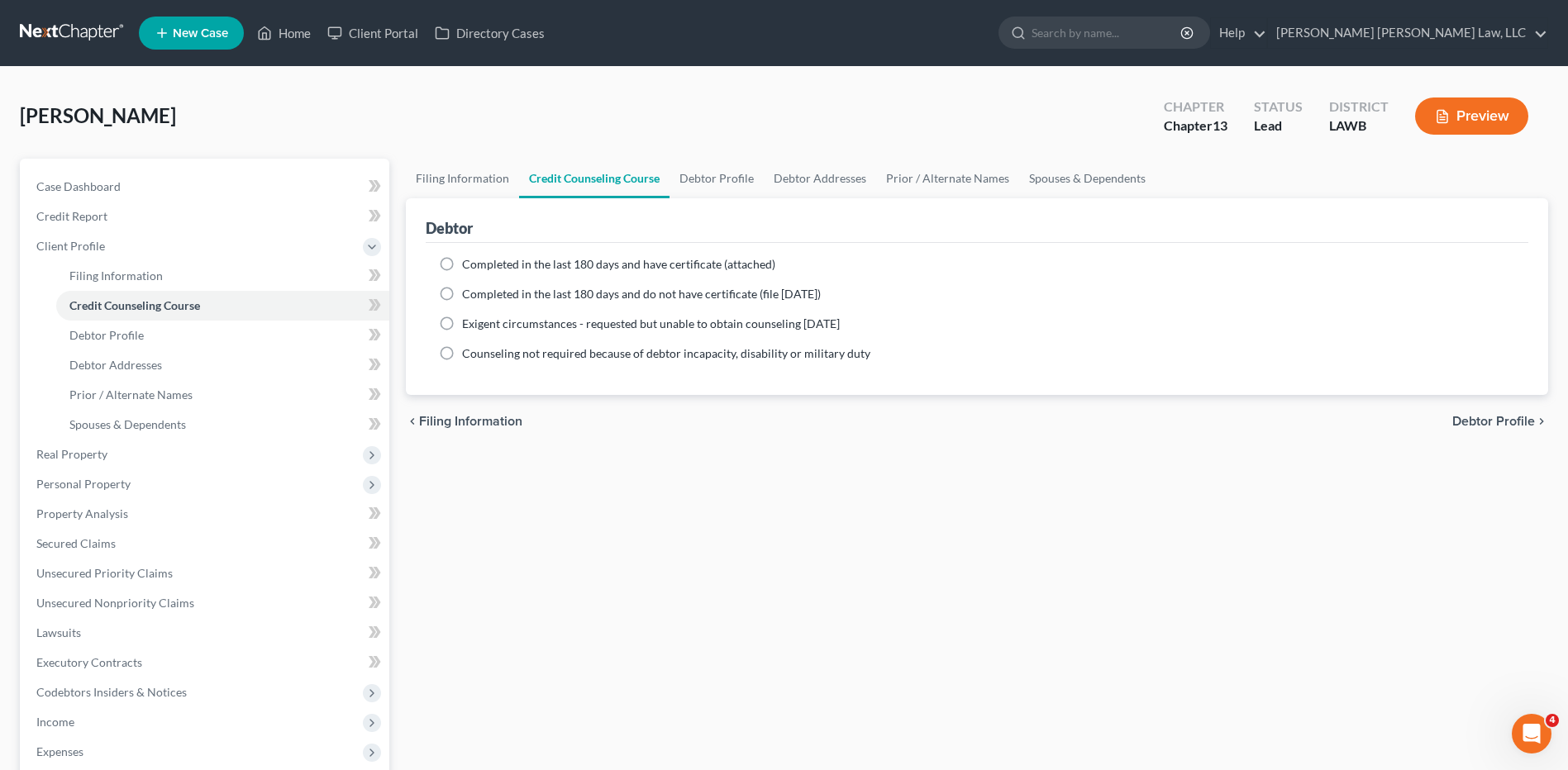
click at [462, 292] on label "Completed in the last 180 days and do not have certificate (file within 14 days)" at bounding box center [641, 294] width 359 height 16
click at [469, 292] on input "Completed in the last 180 days and do not have certificate (file within 14 days)" at bounding box center [474, 291] width 11 height 11
radio input "true"
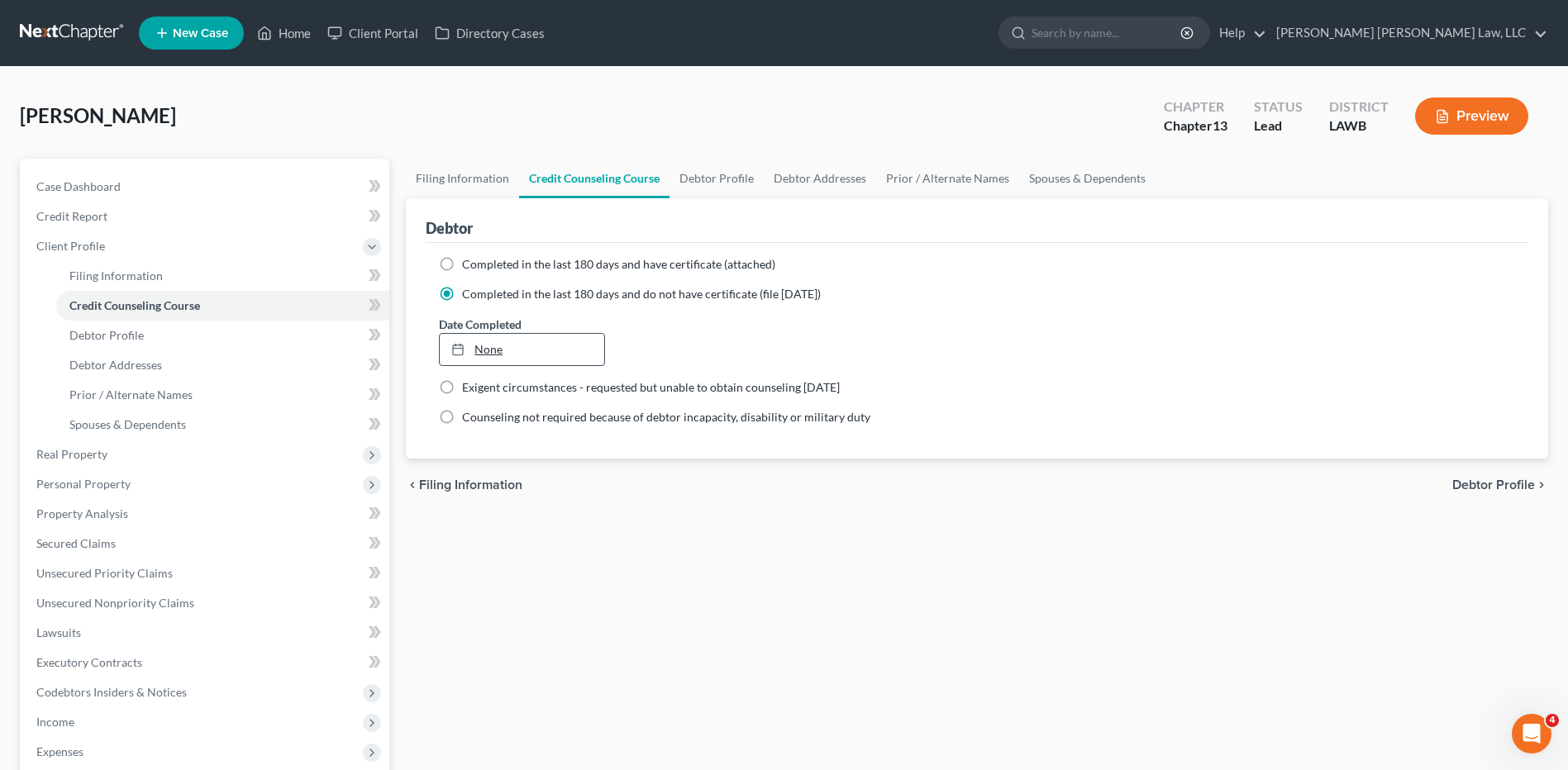
click at [480, 359] on link "None" at bounding box center [522, 349] width 164 height 32
type input "9/16/2025"
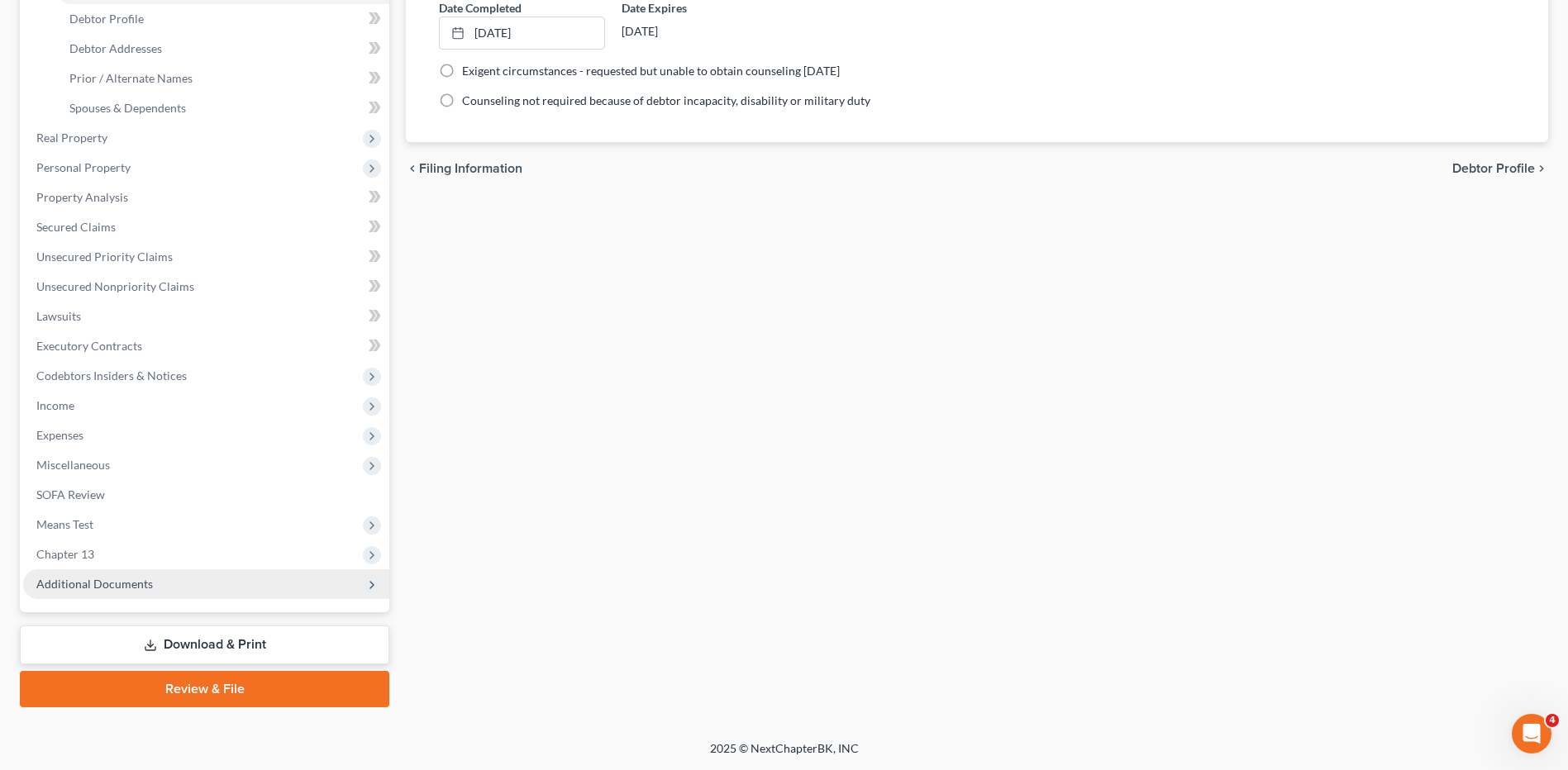
click at [89, 580] on span "Additional Documents" at bounding box center [95, 584] width 116 height 14
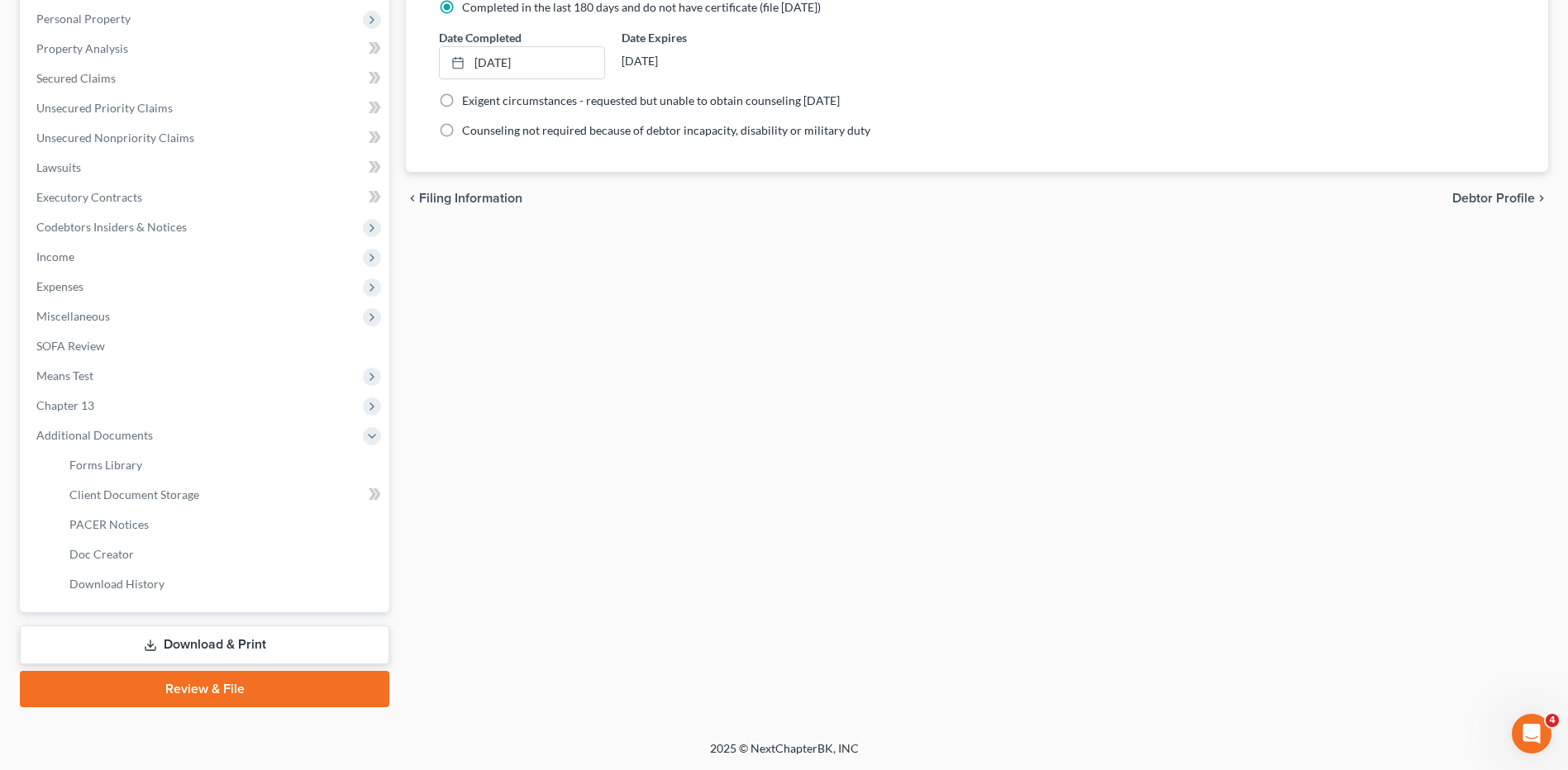
scroll to position [287, 0]
click at [118, 588] on span "Download History" at bounding box center [116, 584] width 95 height 14
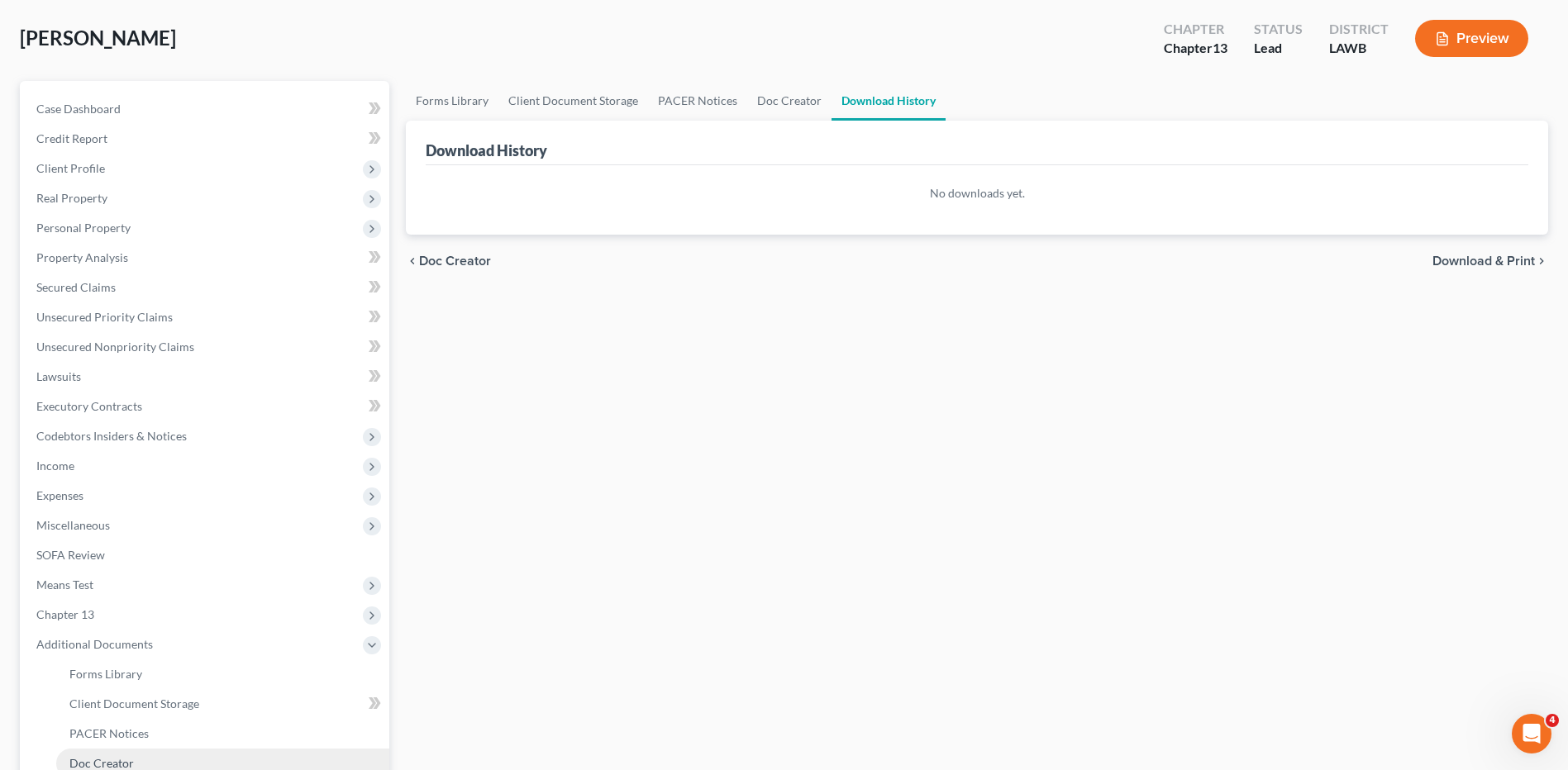
scroll to position [287, 0]
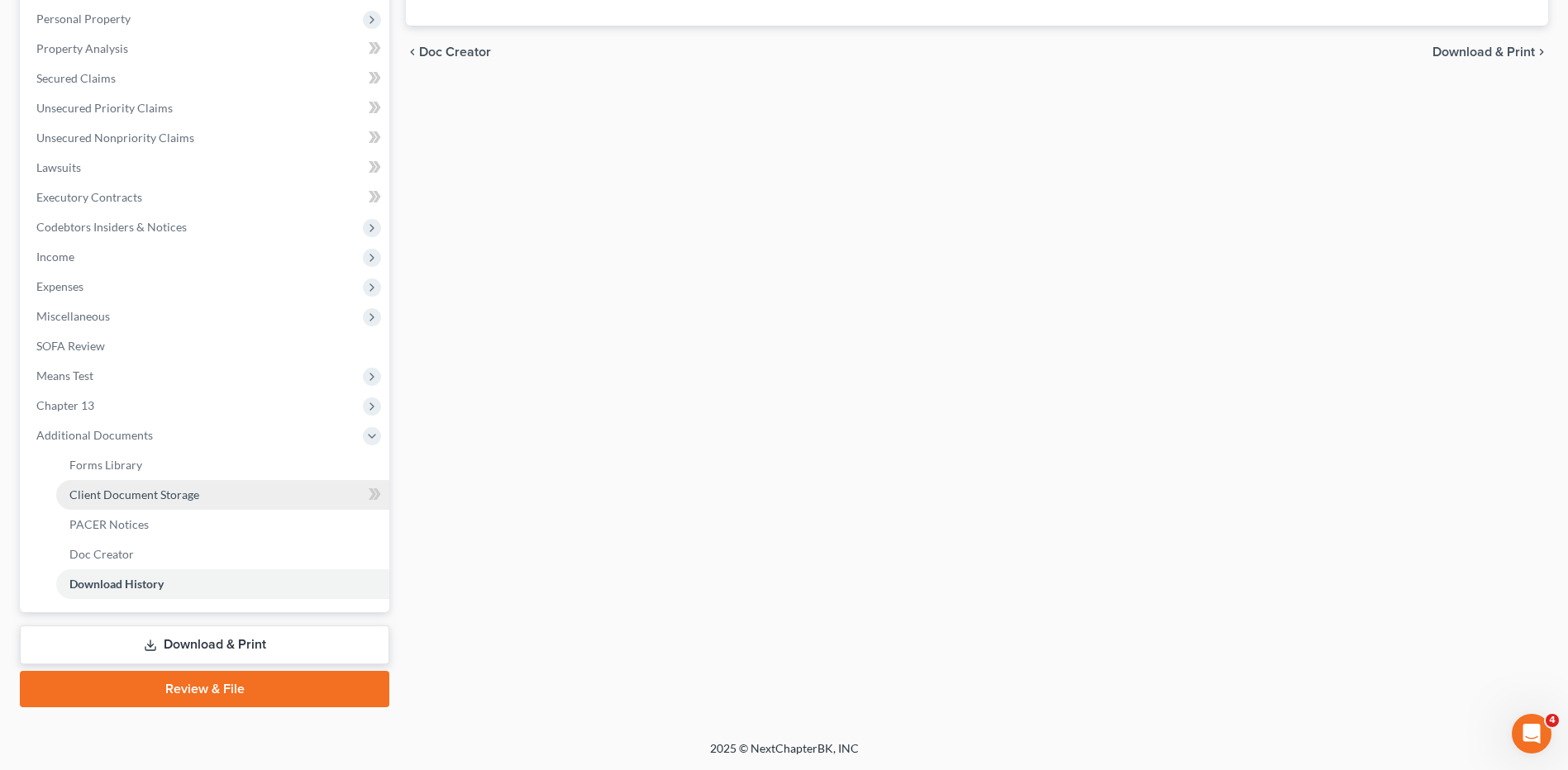
click at [138, 499] on span "Client Document Storage" at bounding box center [134, 494] width 130 height 14
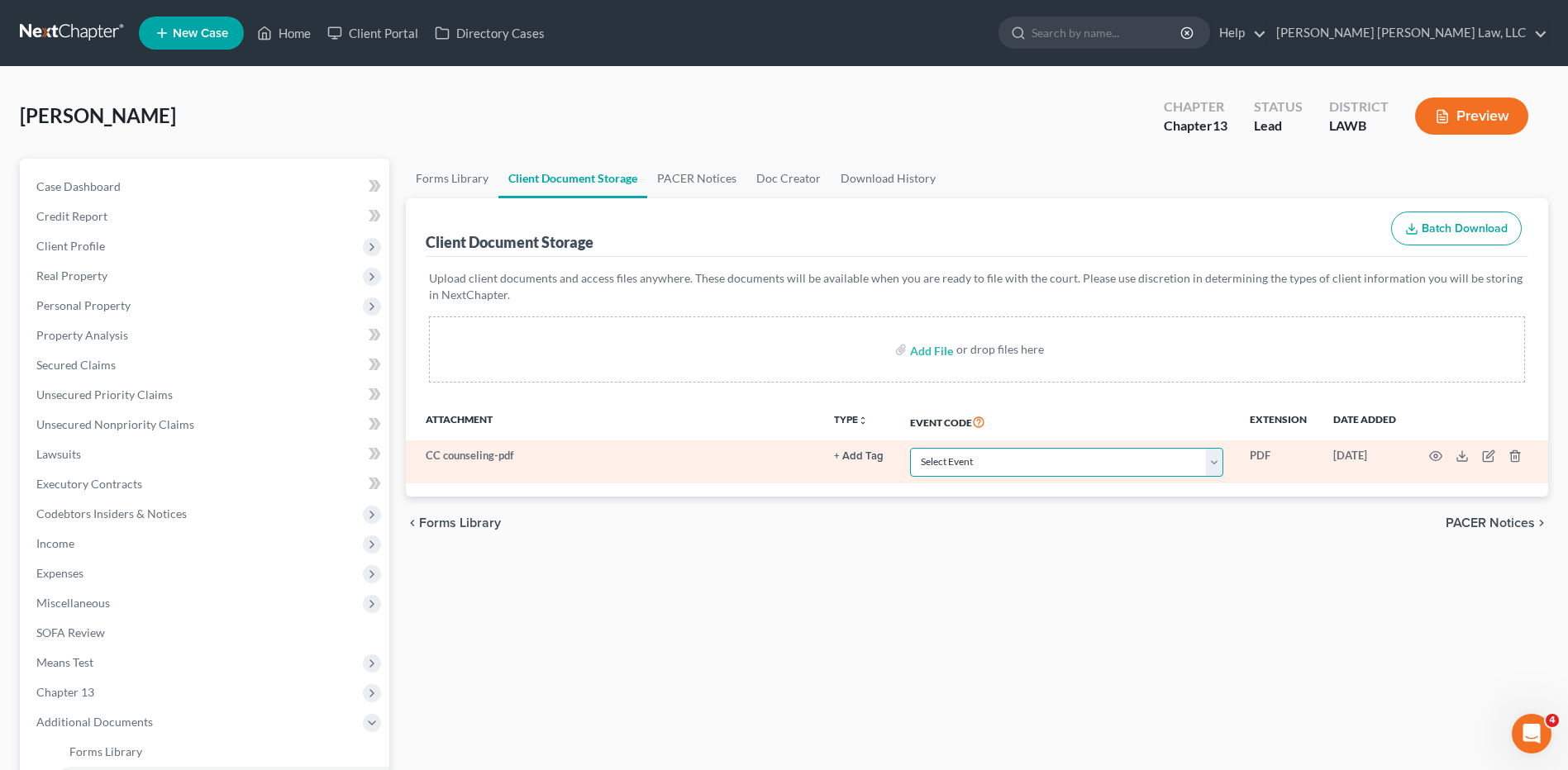
click at [939, 464] on select "Select Event 20 Largest Unsecured Creditors Amended Creditor Matrix (Fee) Amend…" at bounding box center [1067, 463] width 313 height 29
select select "9"
click at [910, 448] on select "Select Event 20 Largest Unsecured Creditors Amended Creditor Matrix (Fee) Amend…" at bounding box center [1067, 463] width 313 height 29
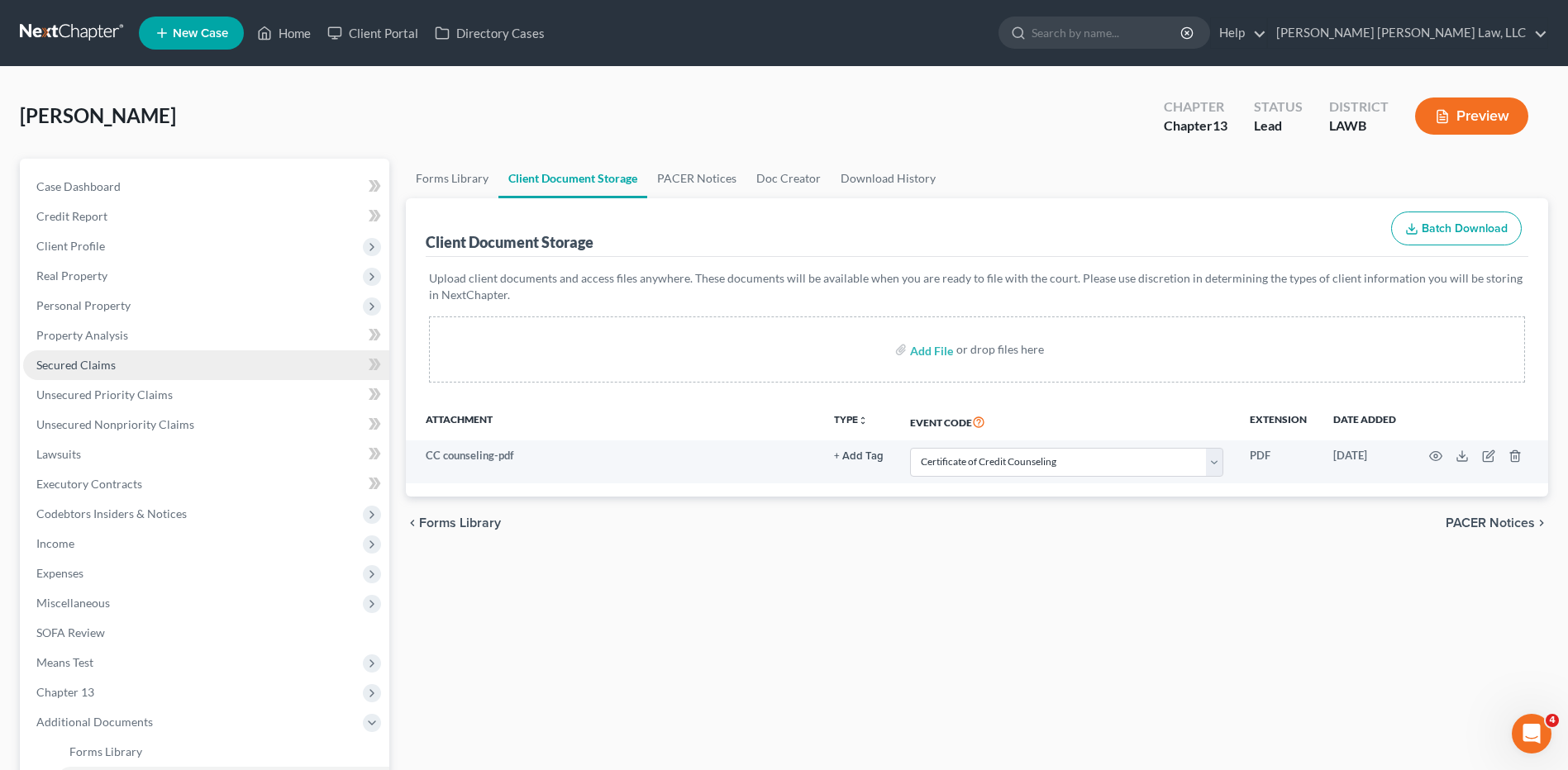
click at [61, 369] on span "Secured Claims" at bounding box center [76, 365] width 79 height 14
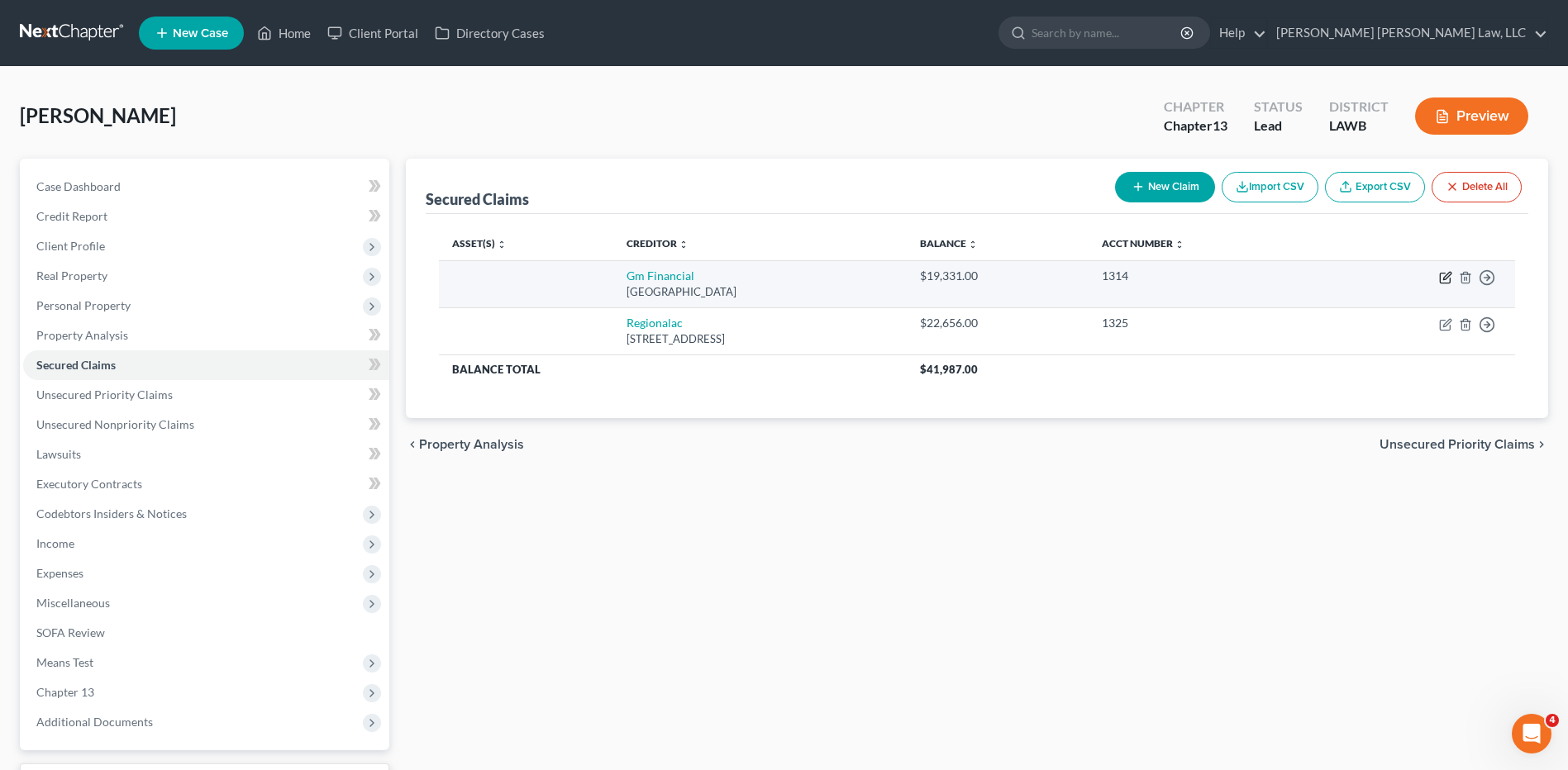
click at [1444, 273] on icon "button" at bounding box center [1445, 278] width 10 height 10
select select "45"
select select "0"
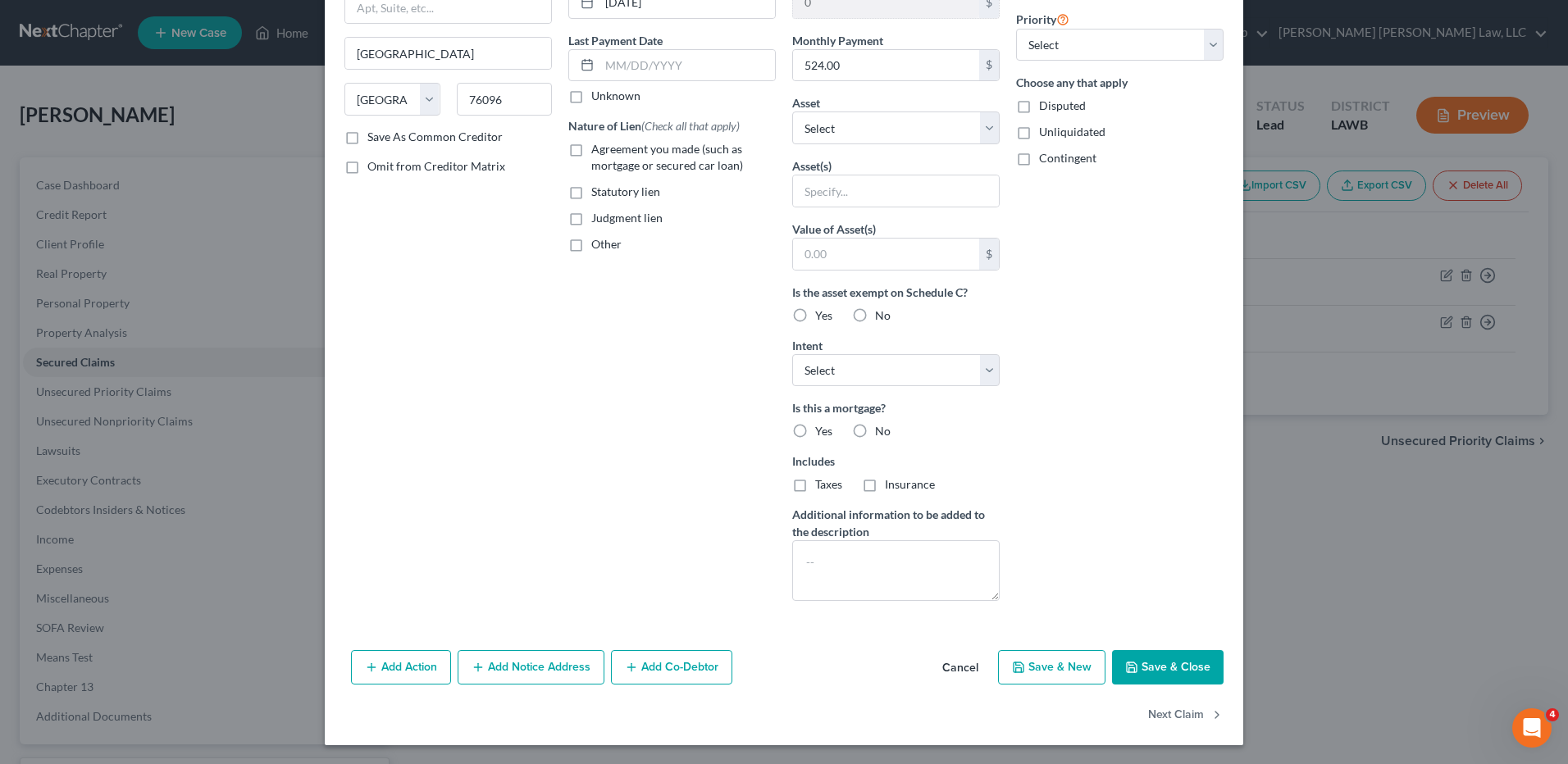
scroll to position [193, 0]
click at [830, 573] on textarea at bounding box center [895, 570] width 208 height 61
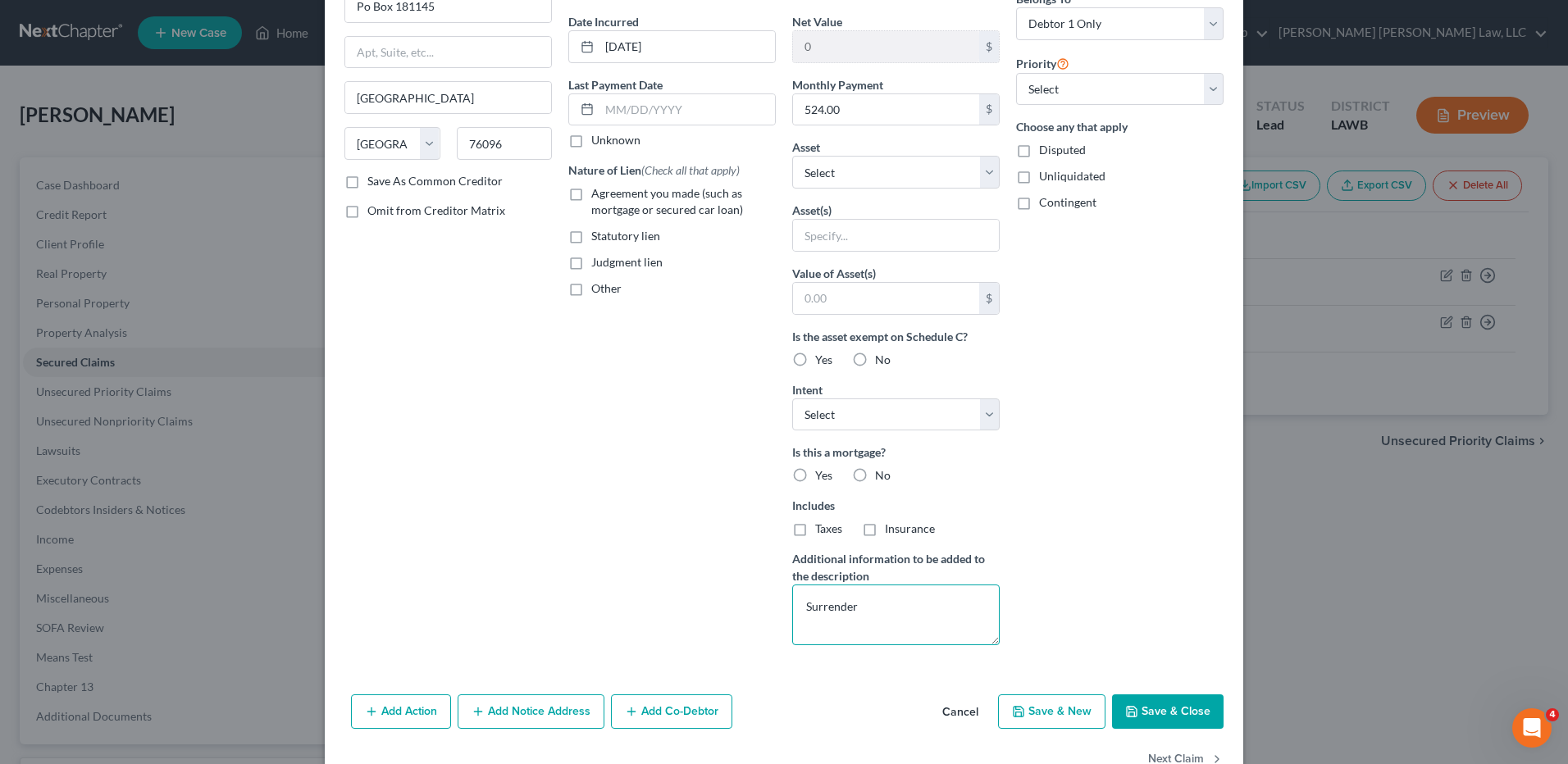
scroll to position [112, 0]
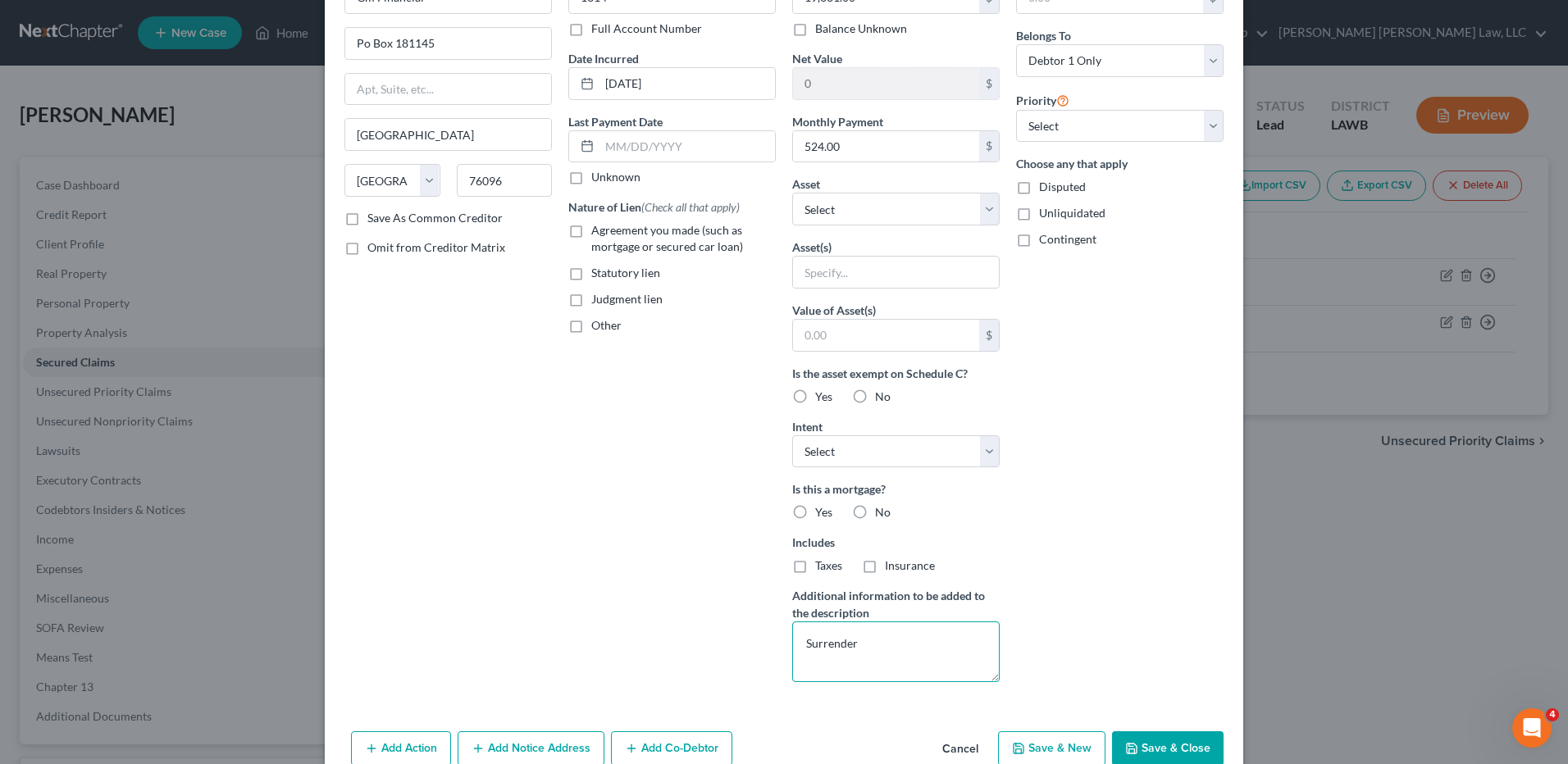
type textarea "Surrender"
click at [875, 512] on label "No" at bounding box center [883, 512] width 15 height 16
click at [881, 512] on input "No" at bounding box center [886, 509] width 11 height 11
radio input "true"
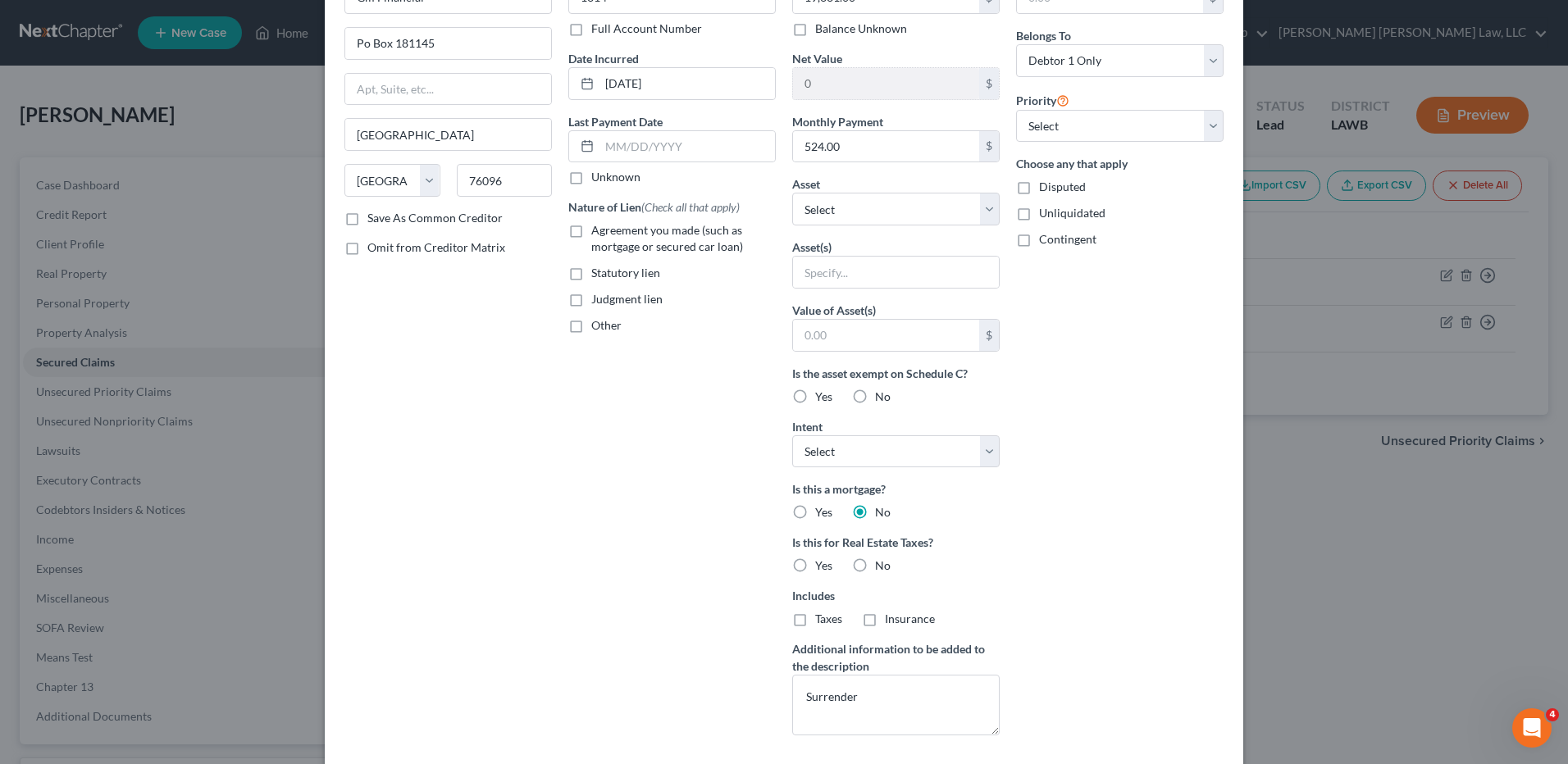
click at [839, 393] on div "Is the asset exempt on Schedule C? Yes No" at bounding box center [895, 385] width 208 height 40
drag, startPoint x: 839, startPoint y: 393, endPoint x: 854, endPoint y: 399, distance: 16.2
click at [875, 399] on label "No" at bounding box center [883, 396] width 15 height 16
click at [881, 399] on input "No" at bounding box center [886, 394] width 11 height 11
radio input "true"
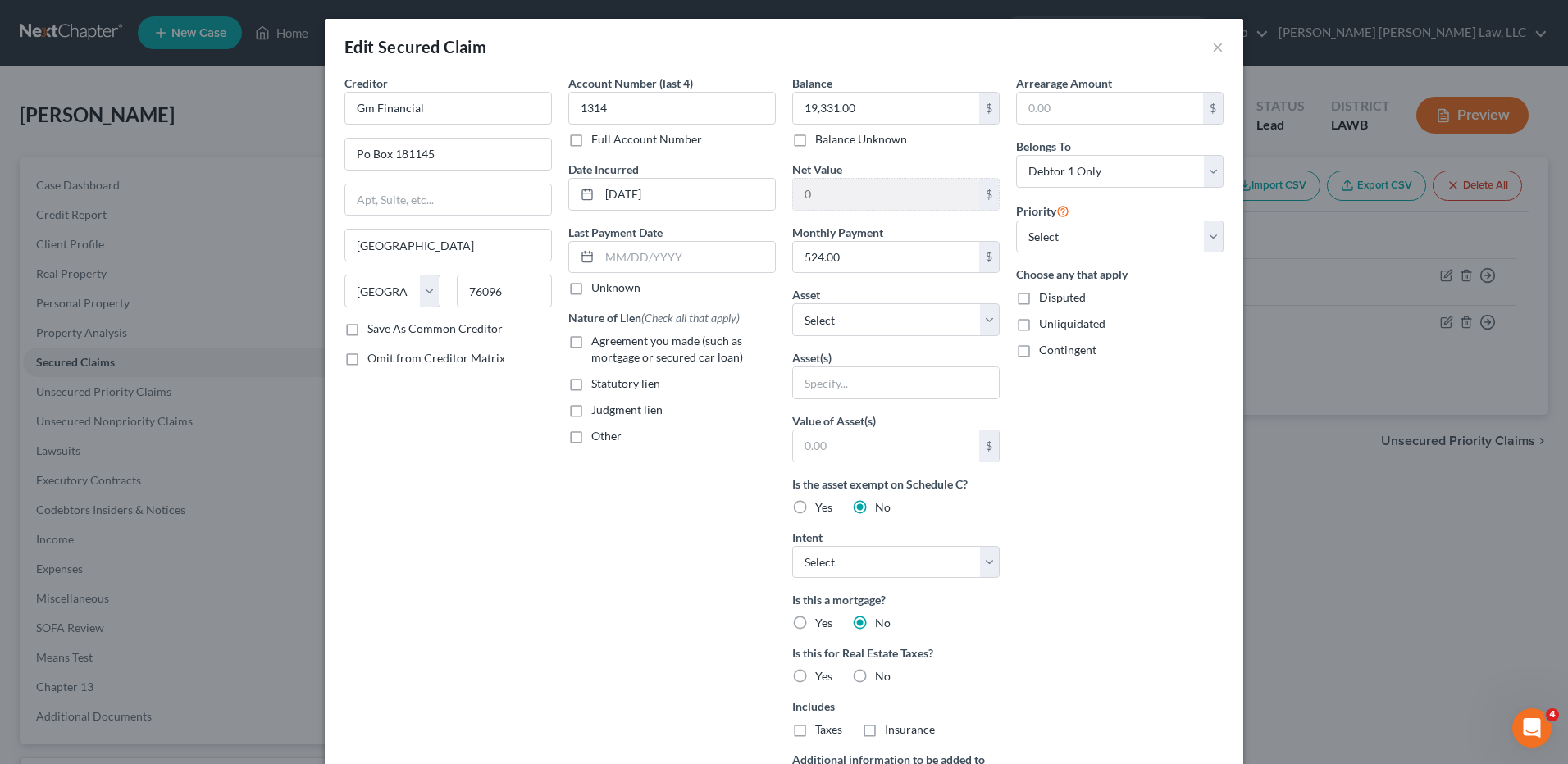
scroll to position [0, 0]
click at [1058, 180] on select "Select Debtor 1 Only Debtor 2 Only Debtor 1 And Debtor 2 Only At Least One Of T…" at bounding box center [1119, 172] width 208 height 33
select select "3"
click at [1016, 156] on select "Select Debtor 1 Only Debtor 2 Only Debtor 1 And Debtor 2 Only At Least One Of T…" at bounding box center [1119, 172] width 208 height 33
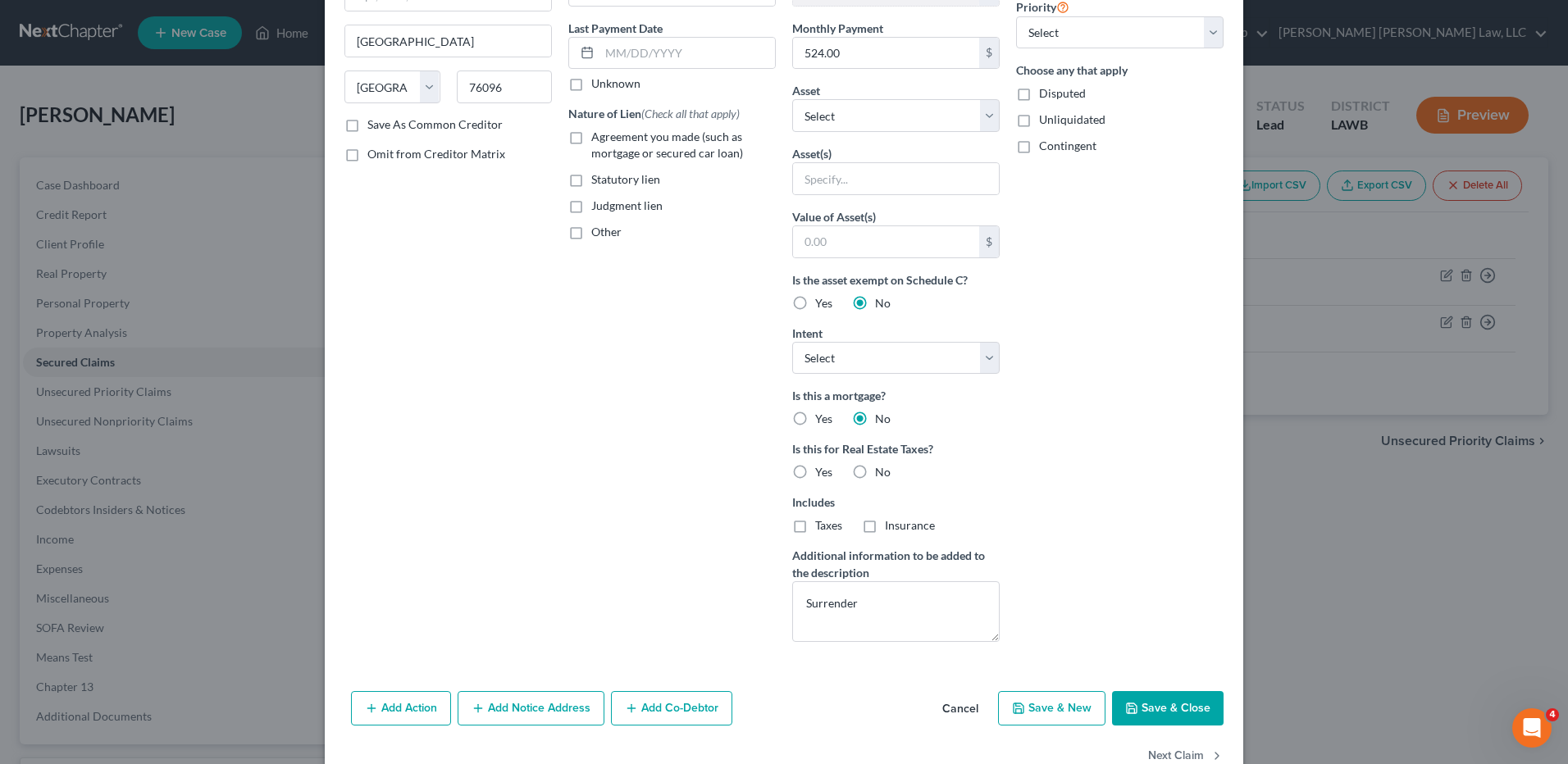
scroll to position [246, 0]
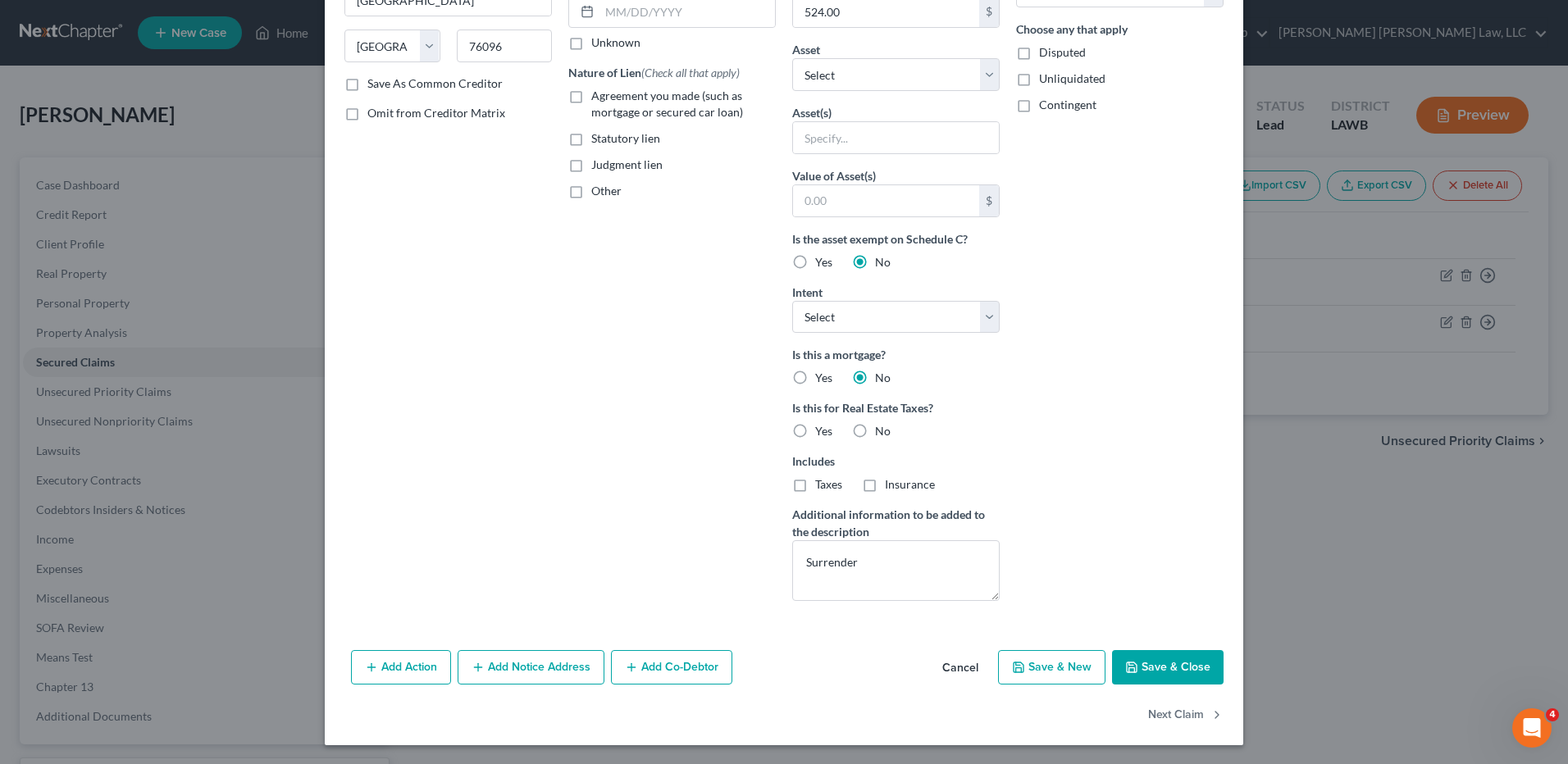
click at [1139, 673] on button "Save & Close" at bounding box center [1167, 667] width 112 height 35
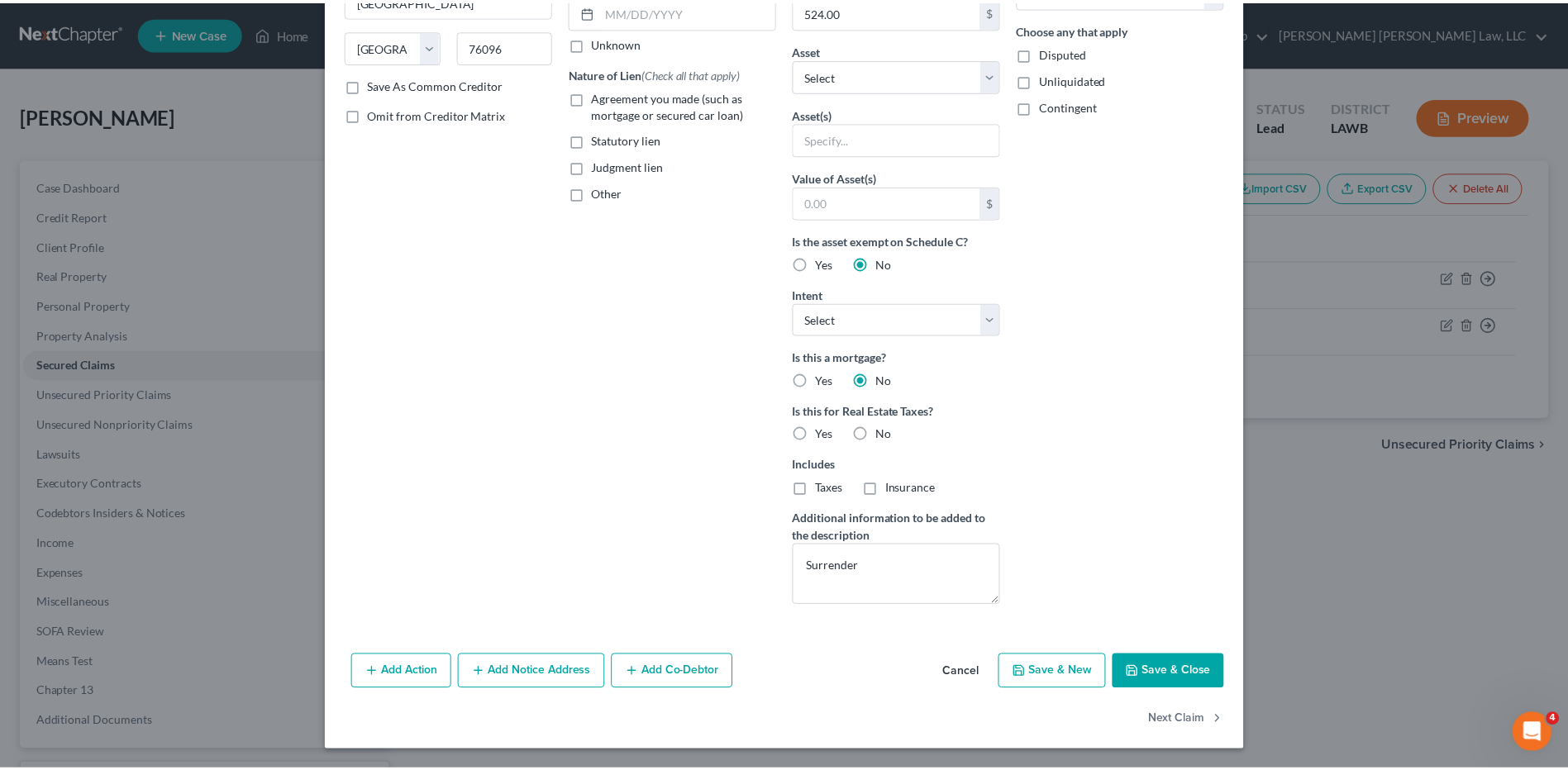
scroll to position [67, 0]
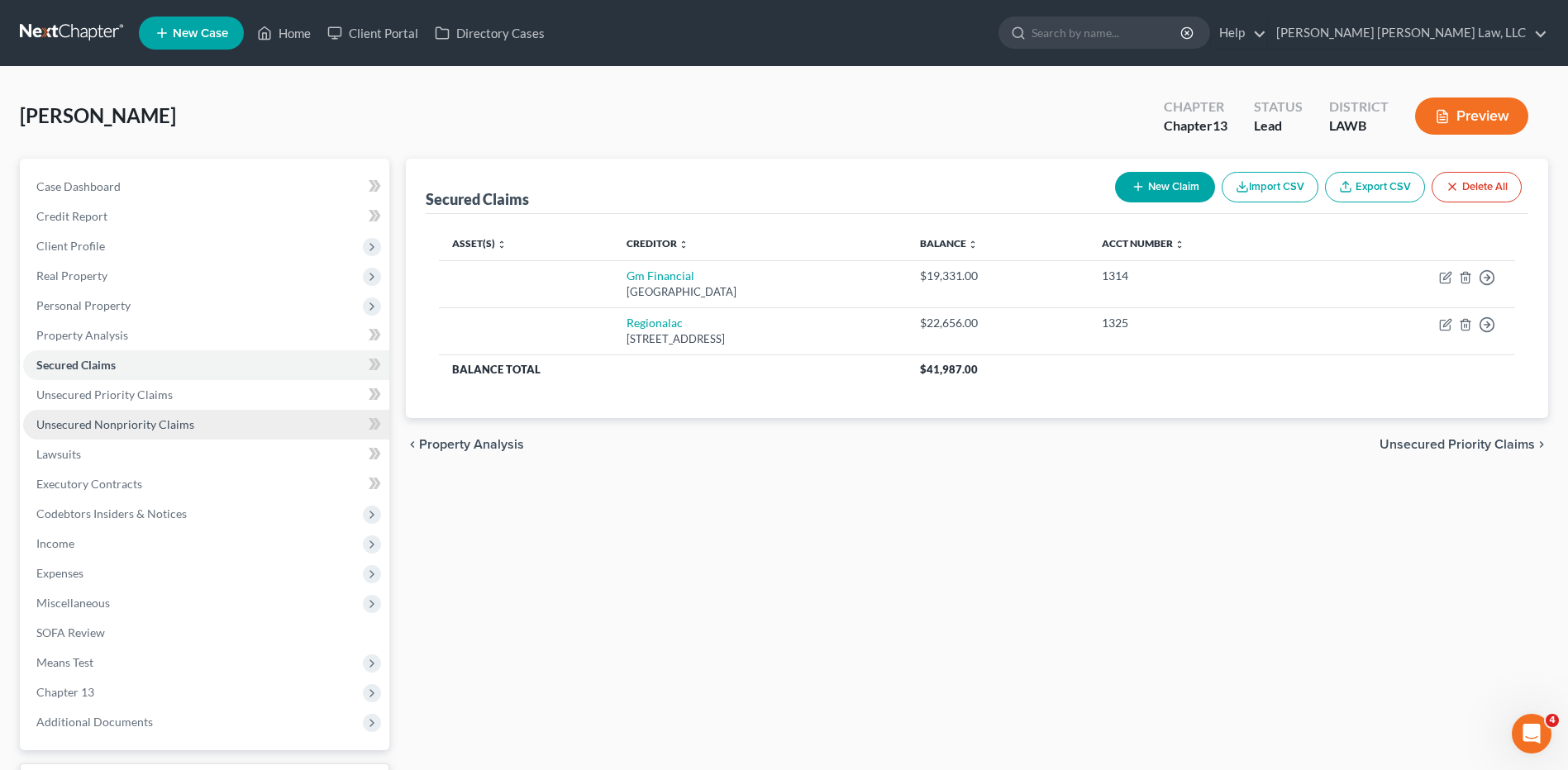
click at [56, 425] on span "Unsecured Nonpriority Claims" at bounding box center [115, 424] width 158 height 14
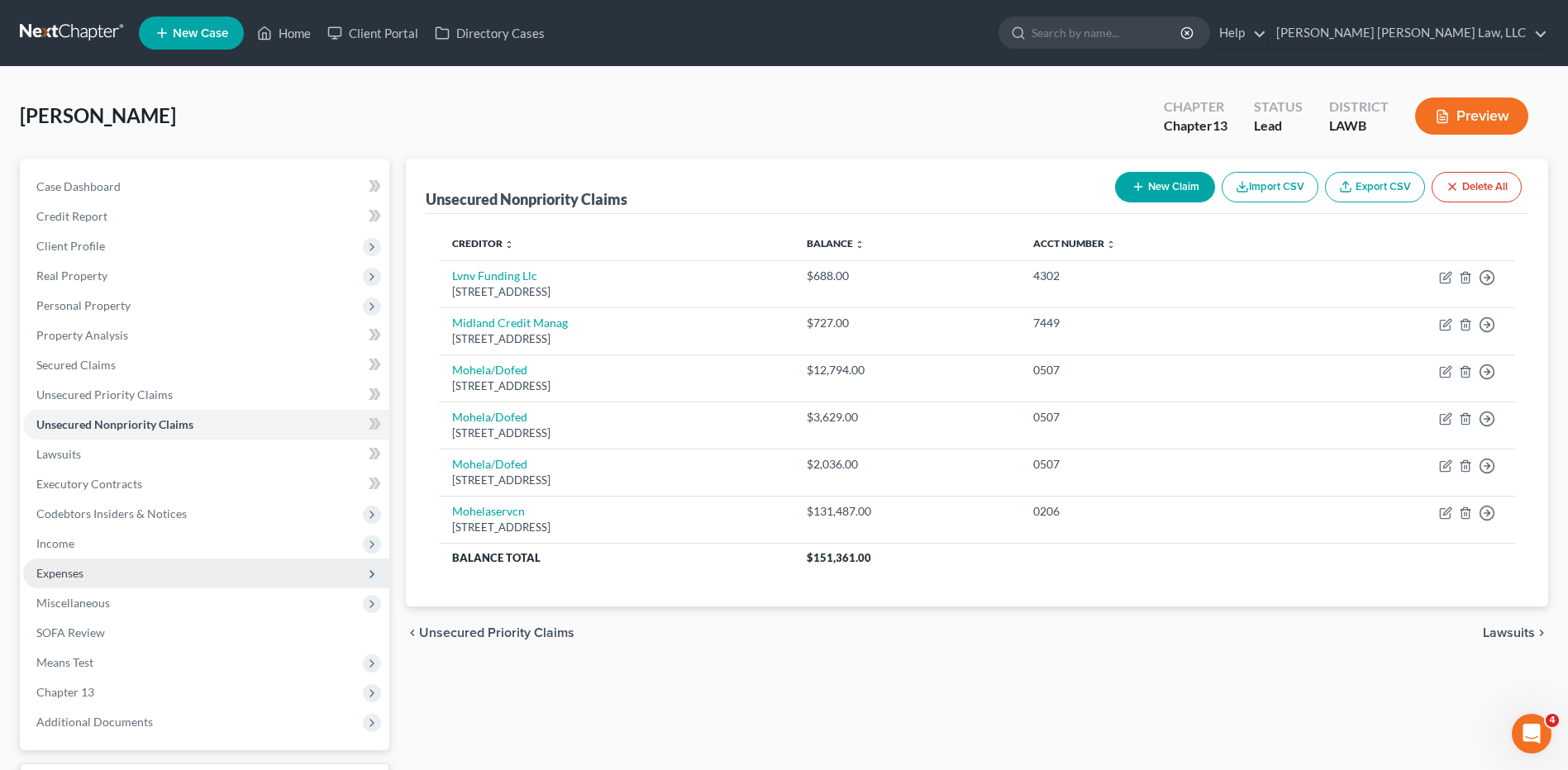
click at [62, 572] on span "Expenses" at bounding box center [60, 573] width 47 height 14
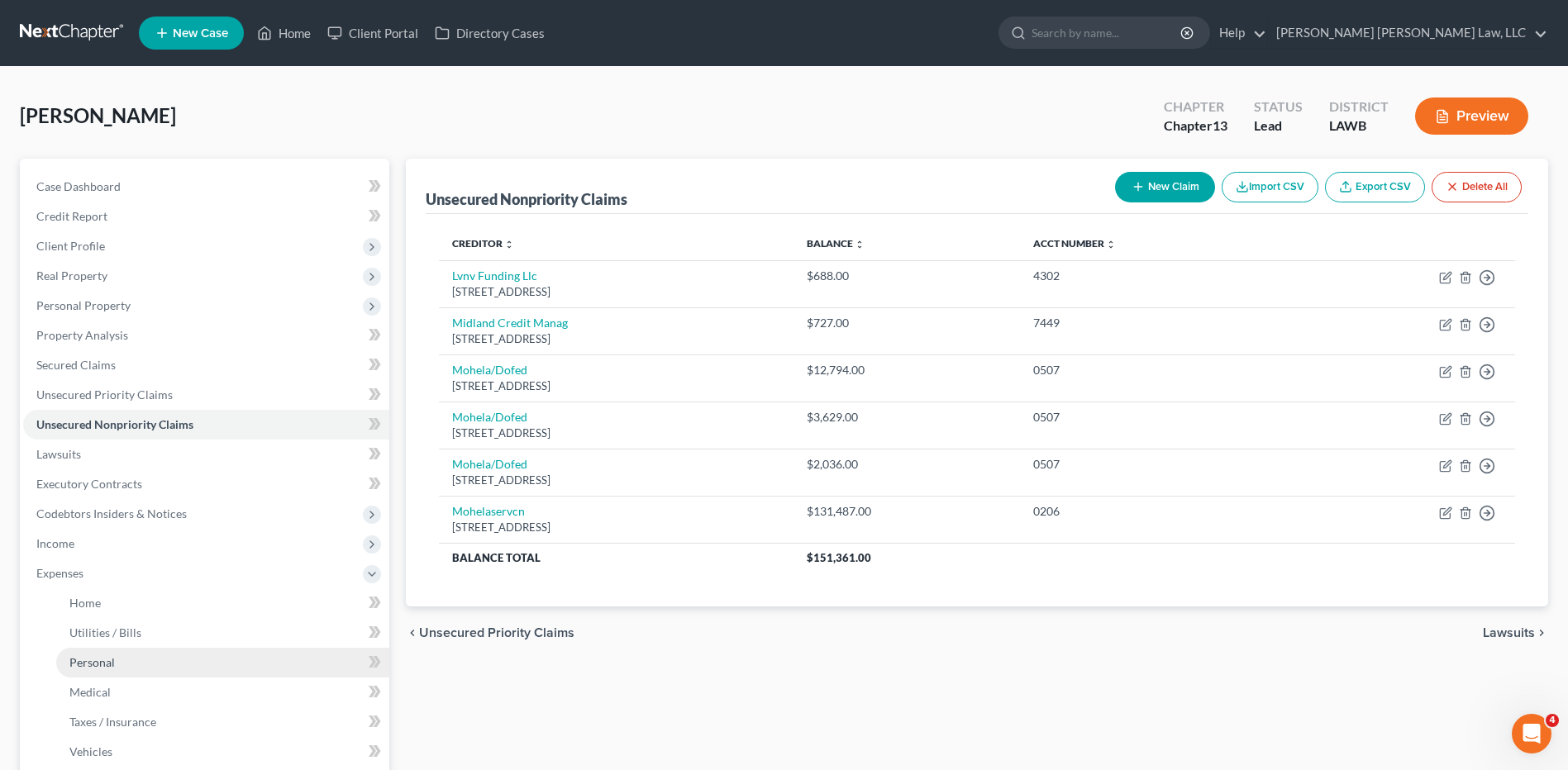
click at [111, 656] on span "Personal" at bounding box center [91, 662] width 45 height 14
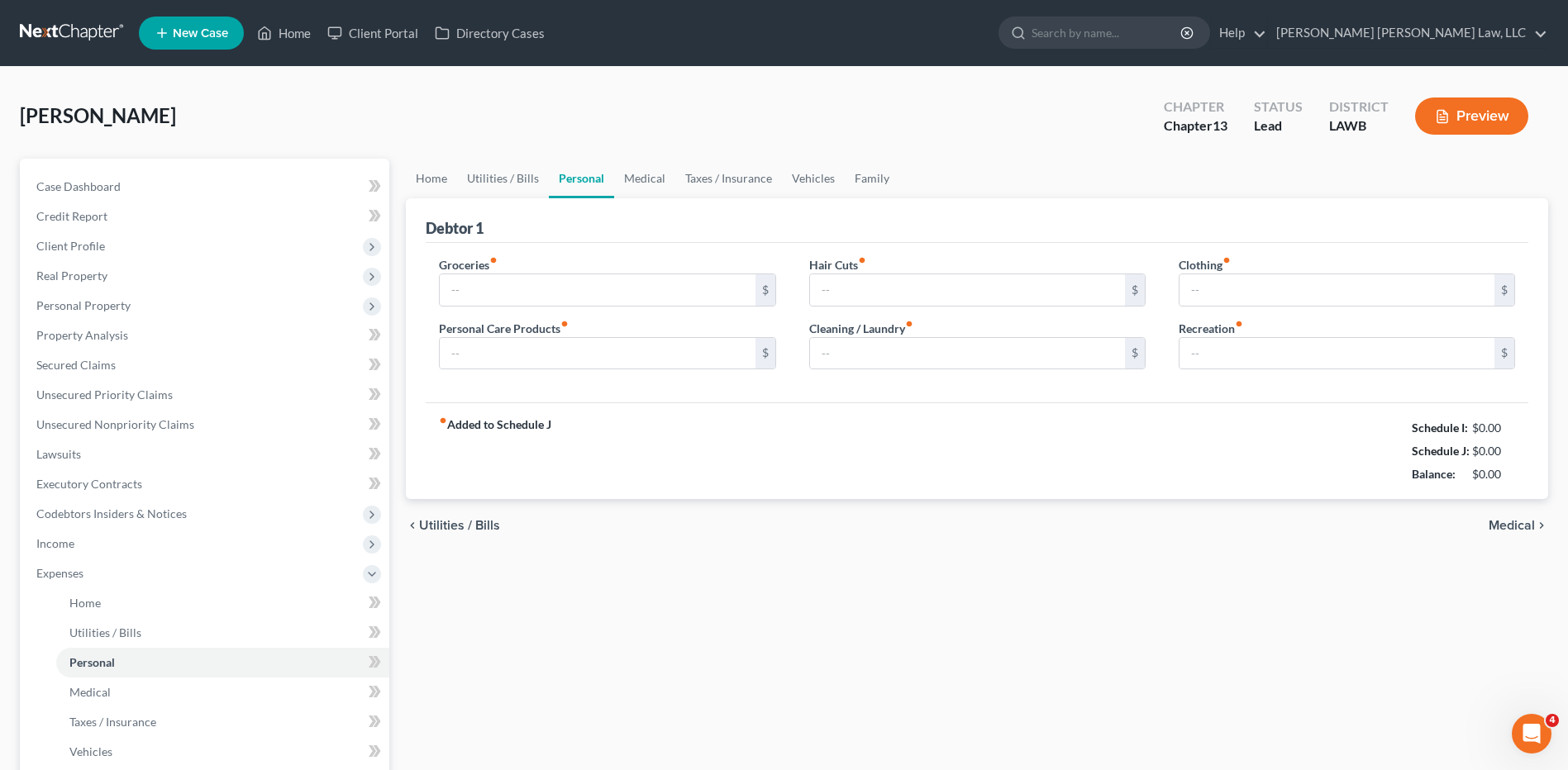
type input "487.00"
type input "50.00"
type input "0.00"
type input "30.00"
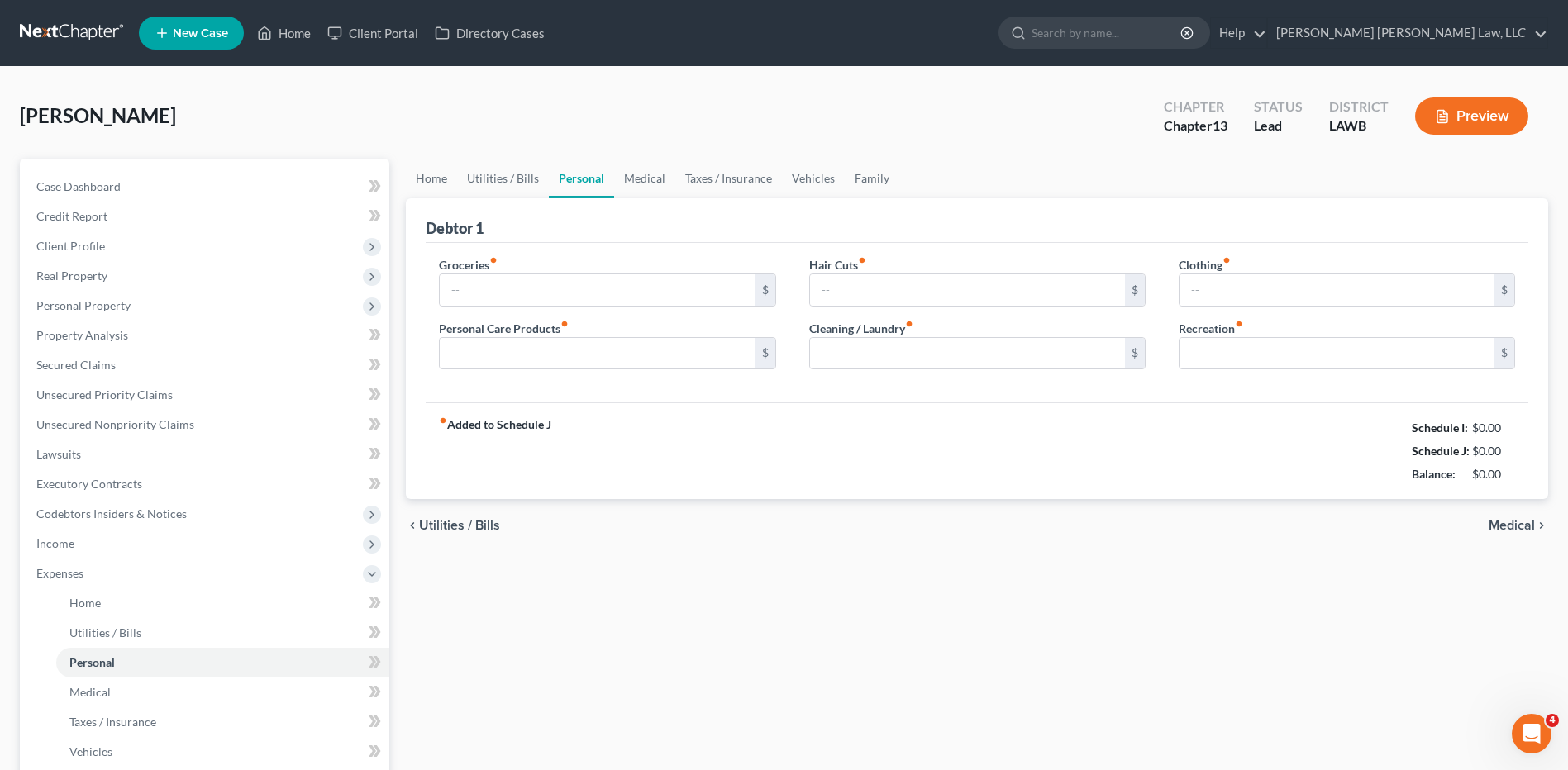
type input "25.00"
click at [630, 182] on link "Medical" at bounding box center [645, 178] width 61 height 39
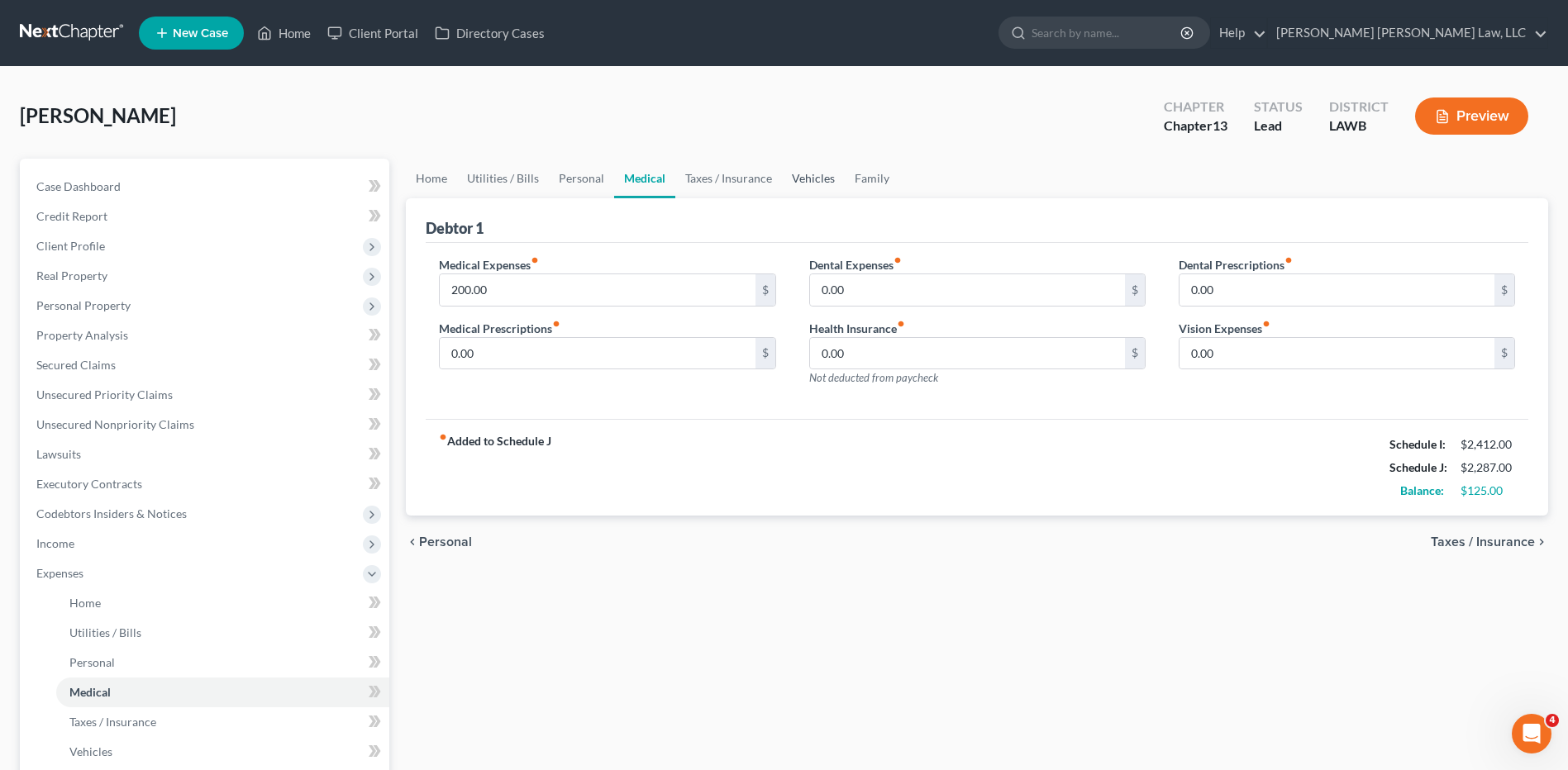
click at [796, 178] on link "Vehicles" at bounding box center [814, 178] width 63 height 39
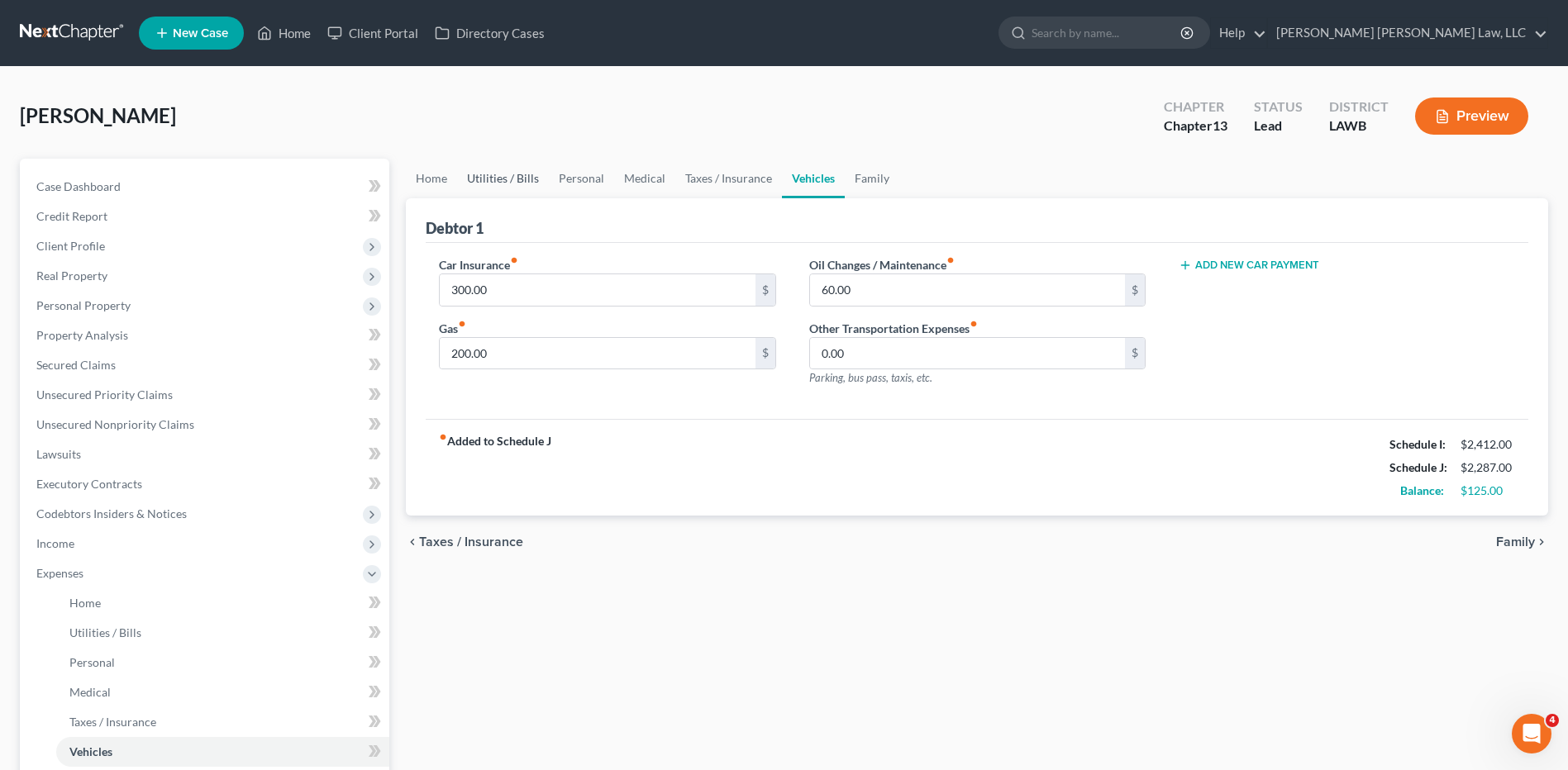
click at [524, 181] on link "Utilities / Bills" at bounding box center [502, 178] width 91 height 39
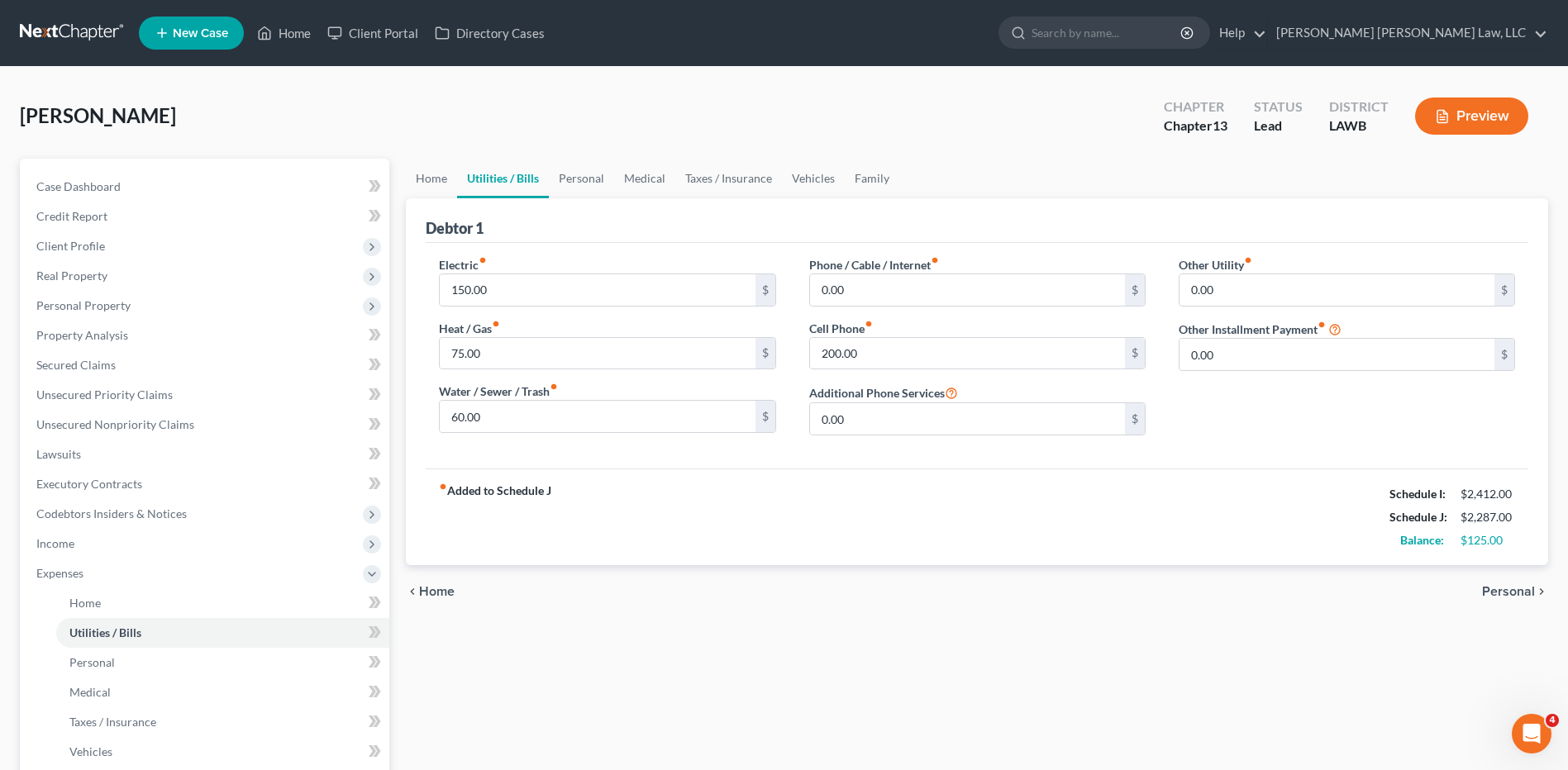
click at [44, 27] on link at bounding box center [73, 32] width 106 height 30
